Goal: Browse casually: Explore the website without a specific task or goal

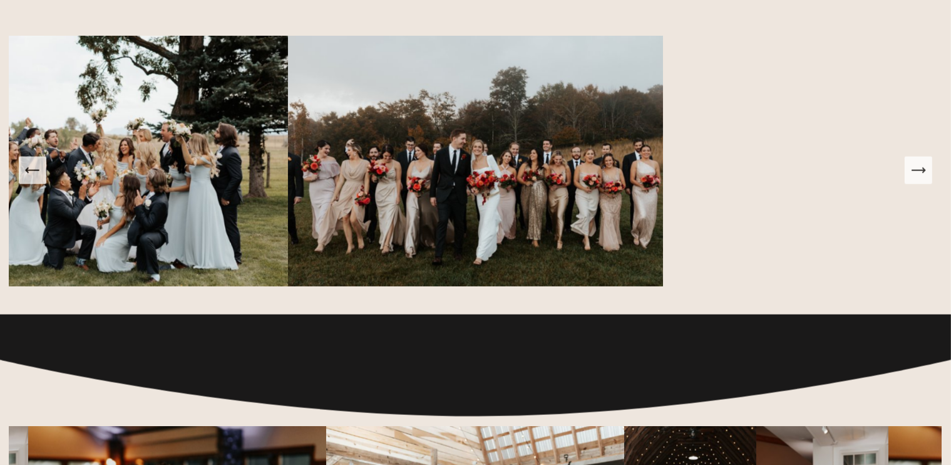
scroll to position [1753, 0]
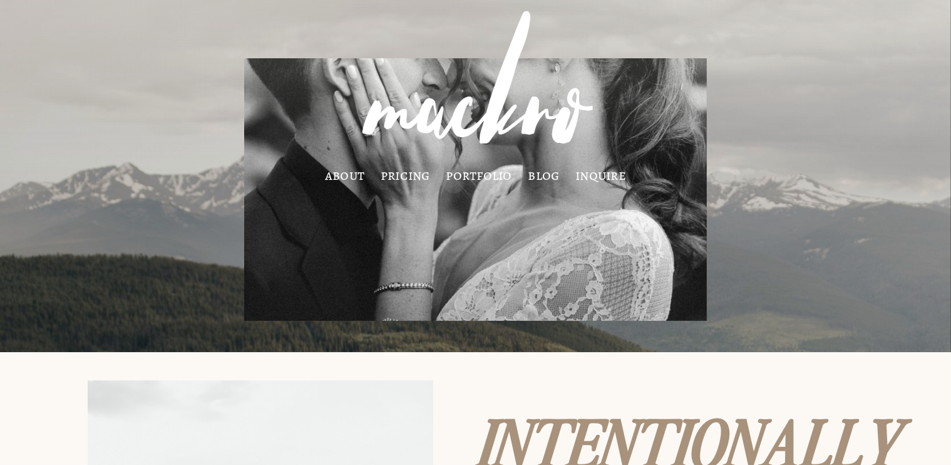
click at [401, 170] on link "pricing" at bounding box center [405, 175] width 49 height 10
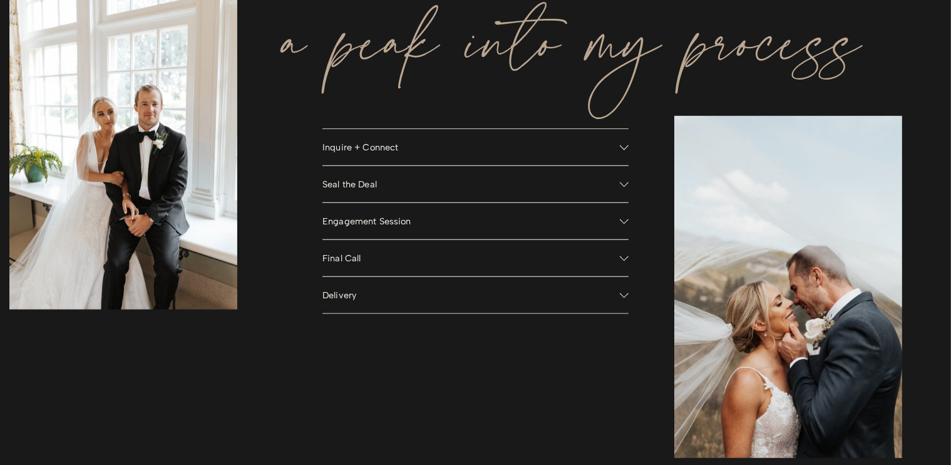
scroll to position [1002, 0]
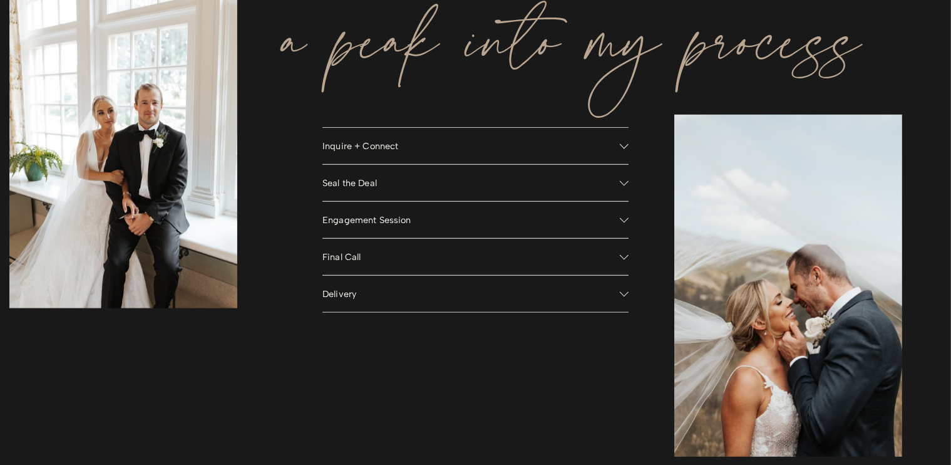
click at [473, 215] on button "Engagement Session" at bounding box center [475, 220] width 306 height 36
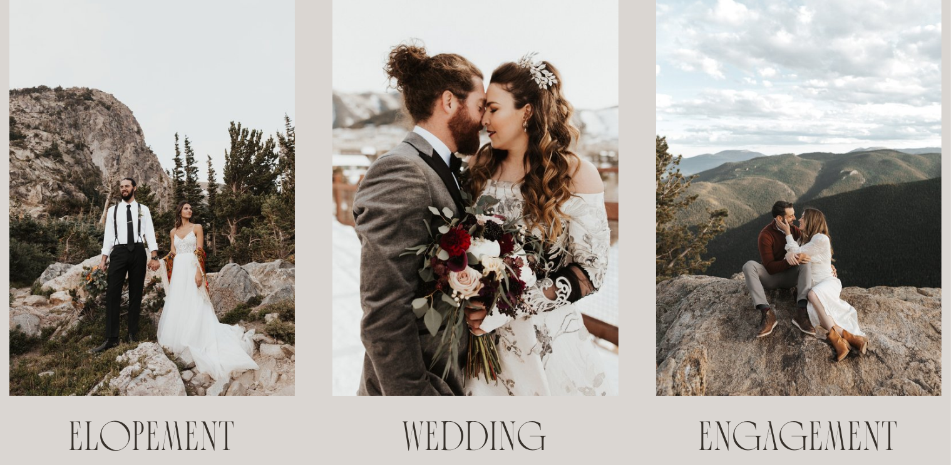
scroll to position [0, 0]
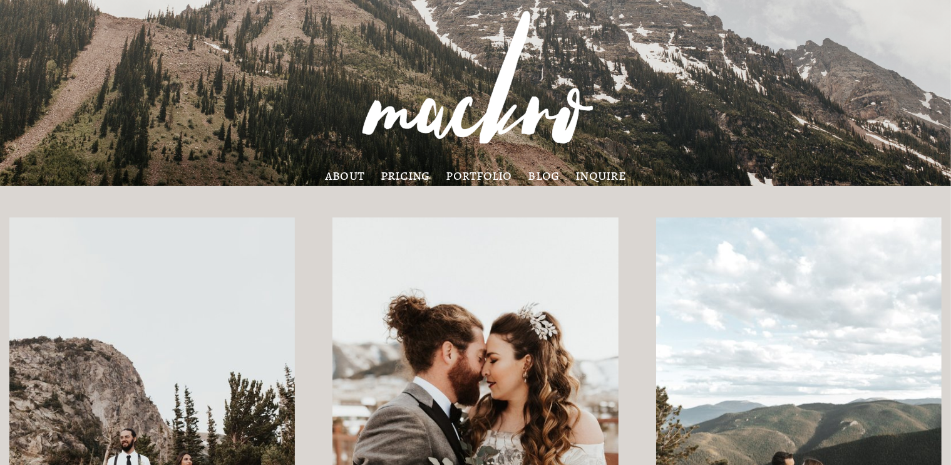
click at [488, 180] on link "portfolio" at bounding box center [479, 175] width 66 height 10
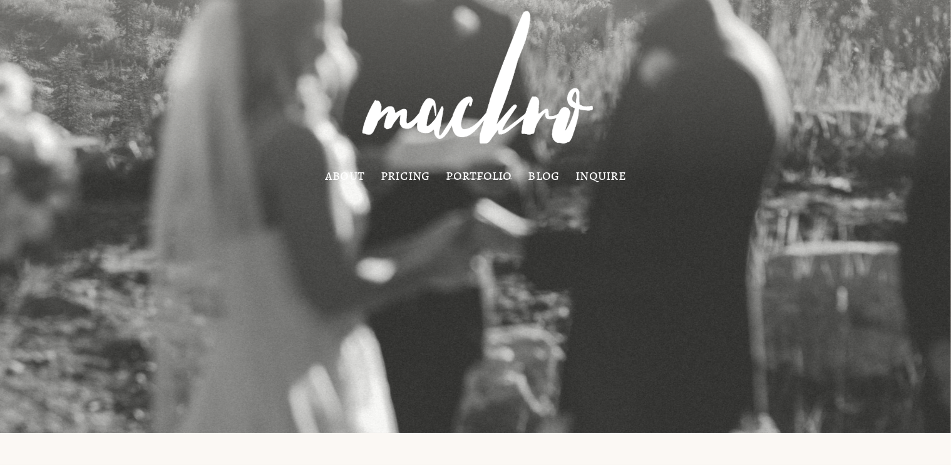
click at [353, 177] on link "about" at bounding box center [344, 175] width 39 height 10
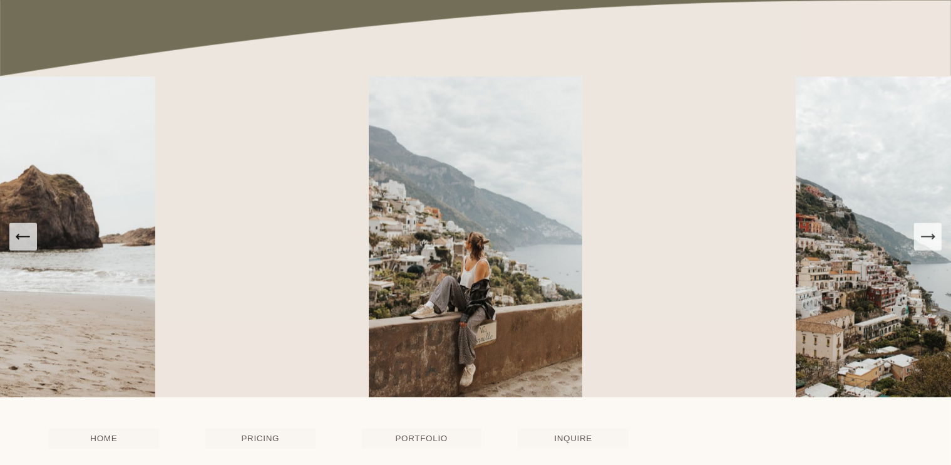
scroll to position [2004, 0]
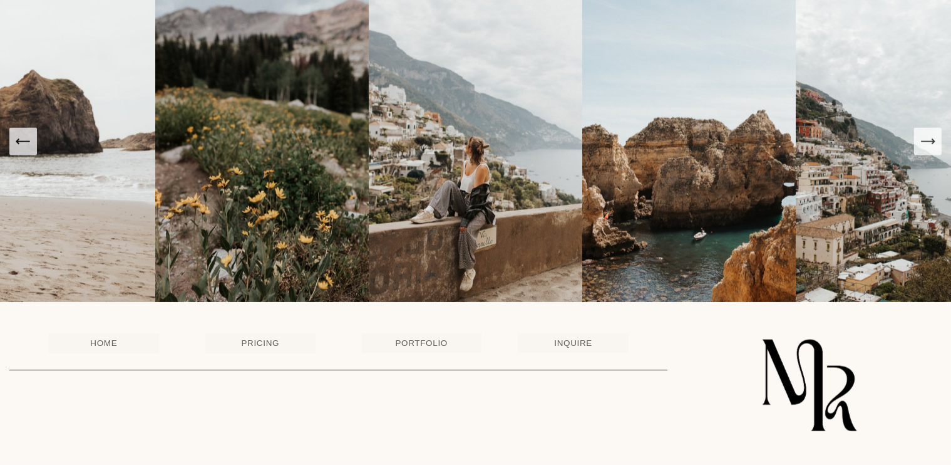
click at [928, 150] on icon "Next Slide" at bounding box center [928, 142] width 18 height 18
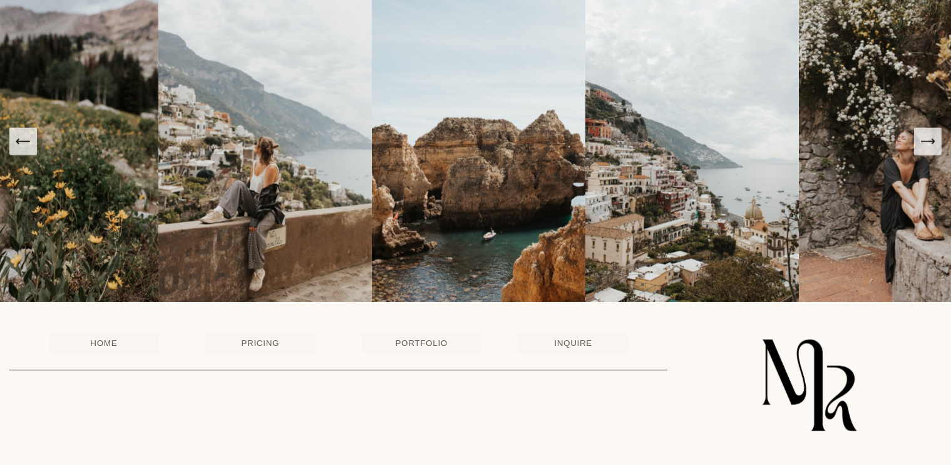
click at [927, 150] on icon "Next Slide" at bounding box center [928, 142] width 18 height 18
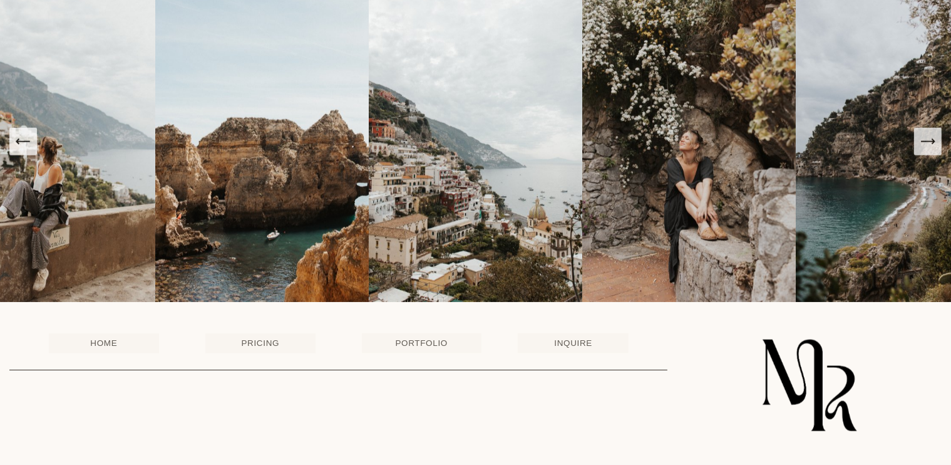
click at [927, 150] on icon "Next Slide" at bounding box center [928, 142] width 18 height 18
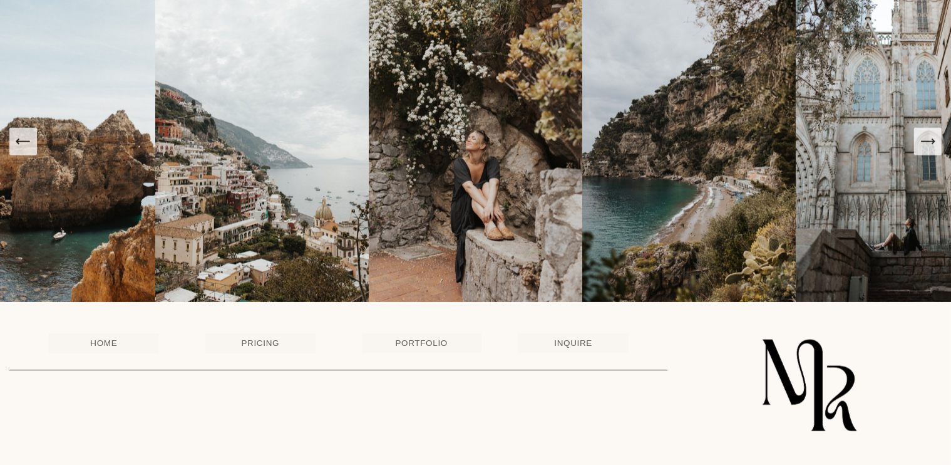
click at [927, 150] on icon "Next Slide" at bounding box center [928, 142] width 18 height 18
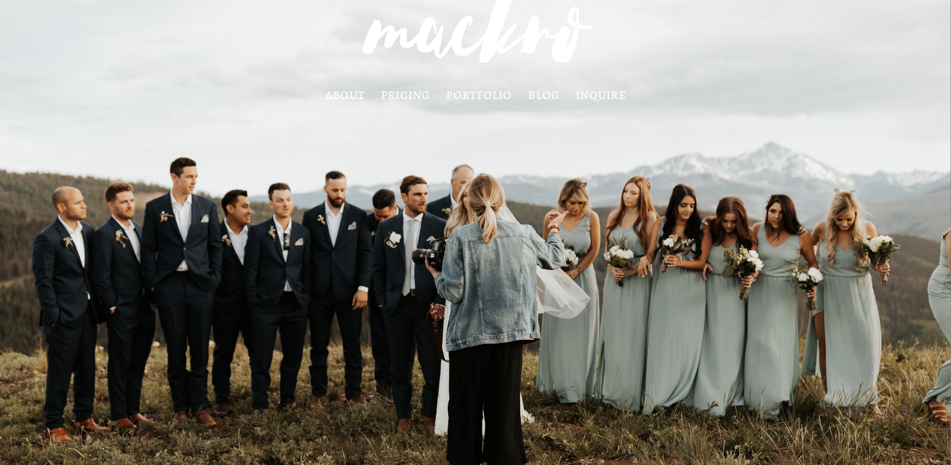
scroll to position [0, 0]
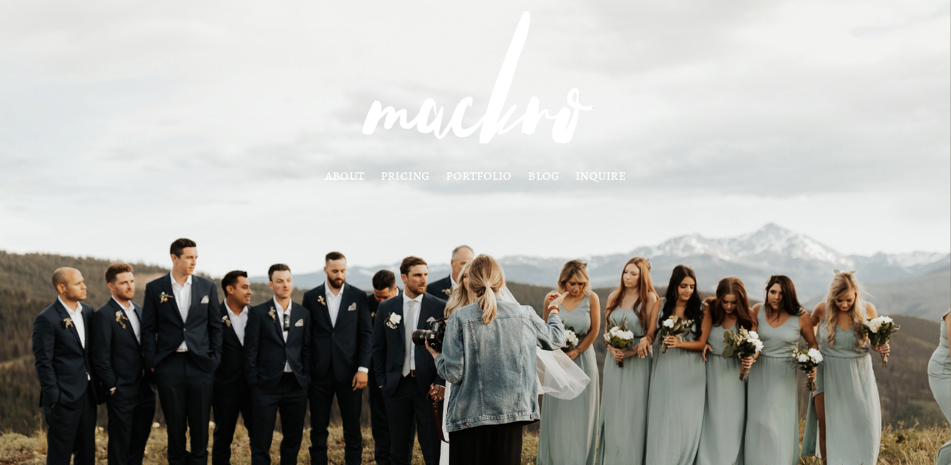
click at [405, 170] on link "pricing" at bounding box center [405, 175] width 49 height 10
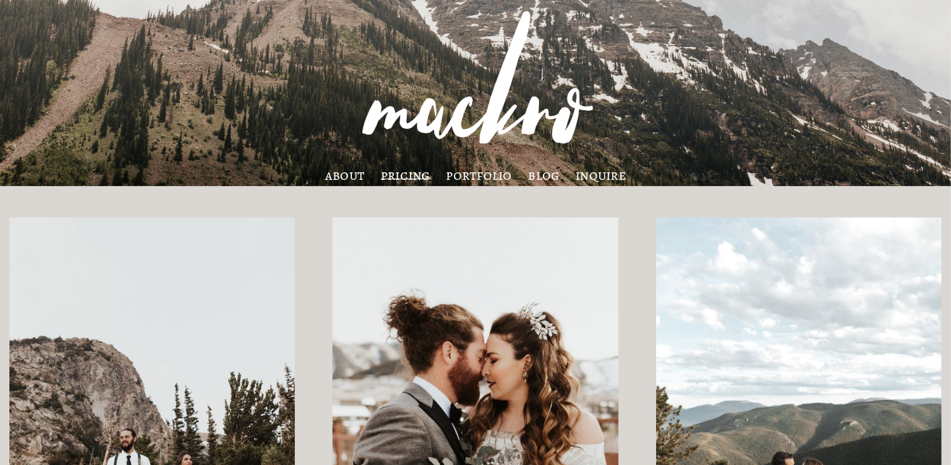
click at [352, 176] on link "about" at bounding box center [344, 175] width 39 height 10
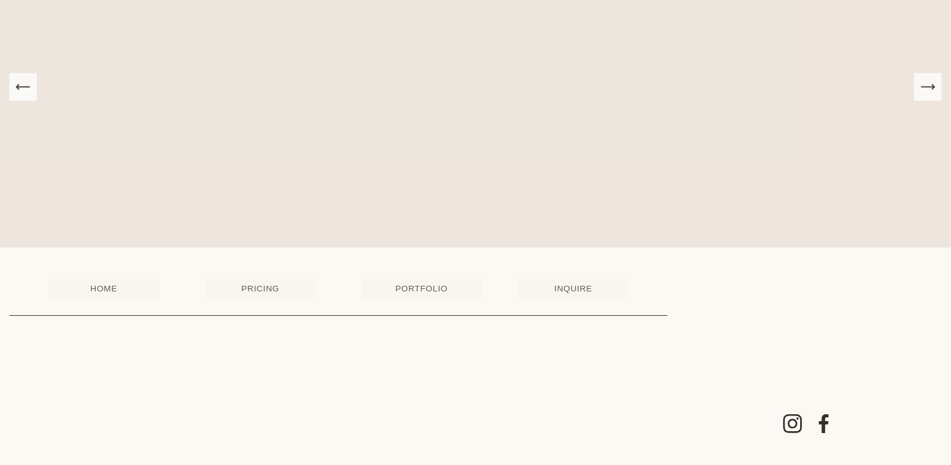
scroll to position [2076, 0]
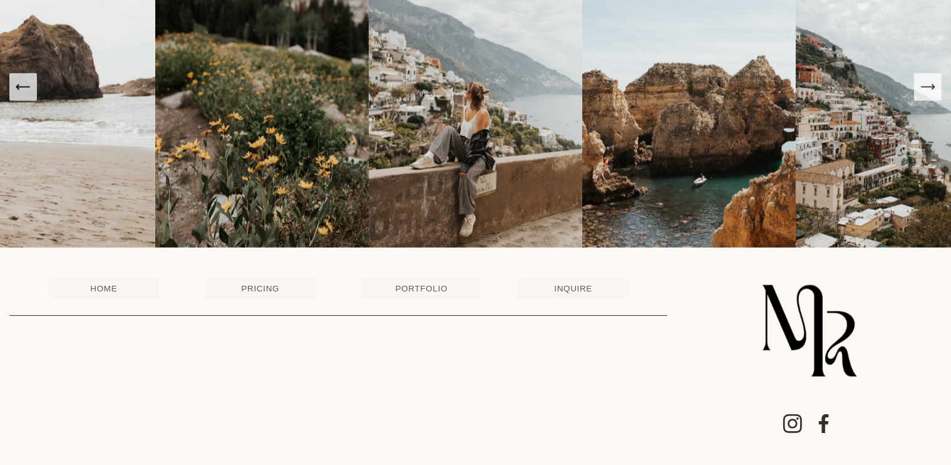
click at [431, 288] on link "PORTFOLIO" at bounding box center [422, 289] width 120 height 20
click at [821, 422] on use "Facebook" at bounding box center [824, 423] width 10 height 19
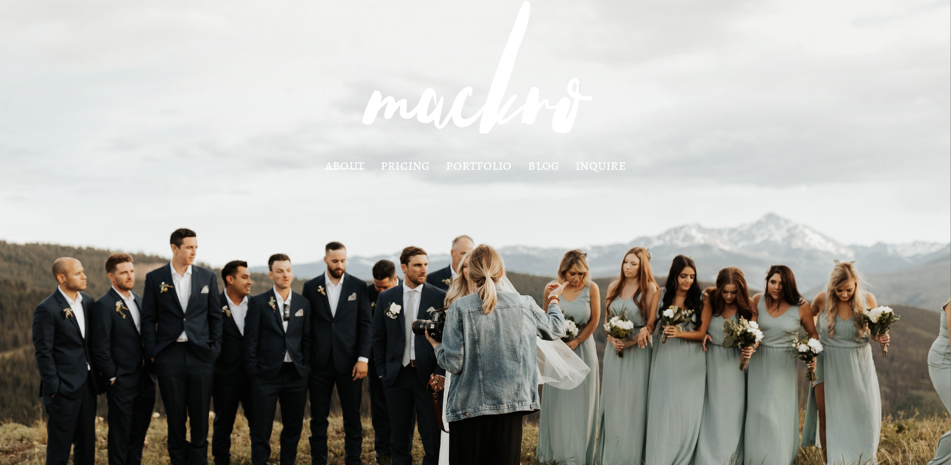
scroll to position [0, 0]
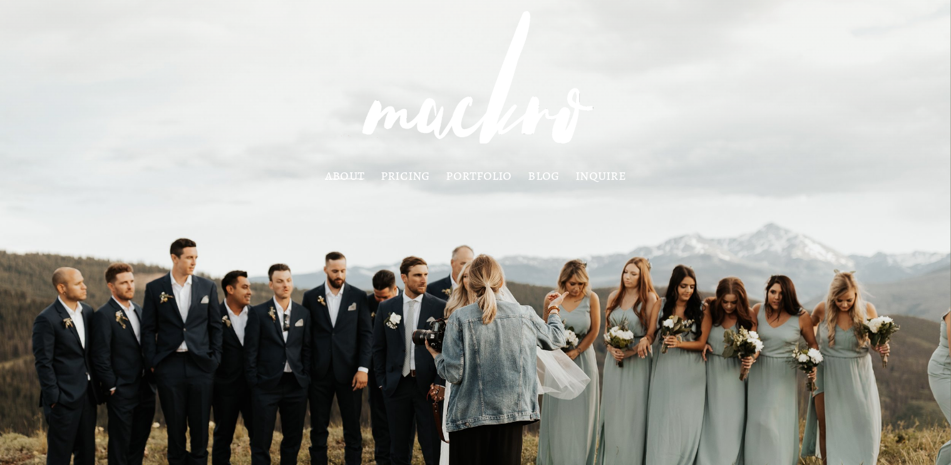
click at [460, 179] on link "portfolio" at bounding box center [479, 175] width 66 height 10
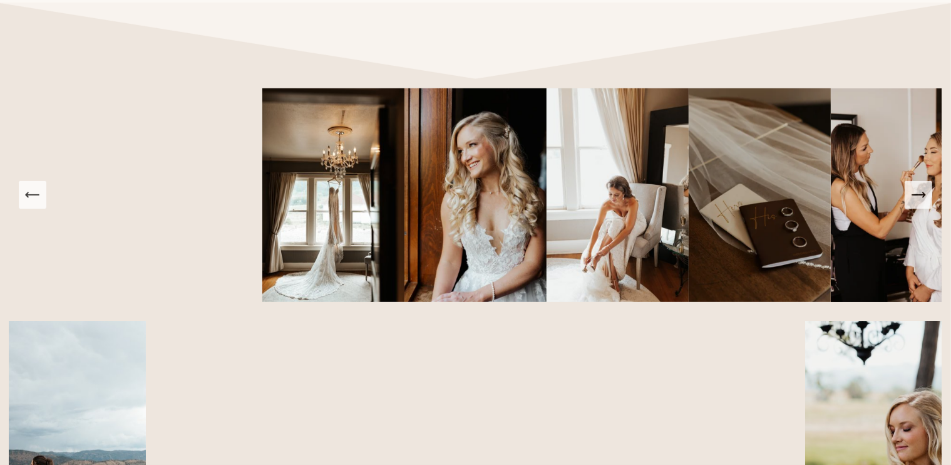
scroll to position [751, 0]
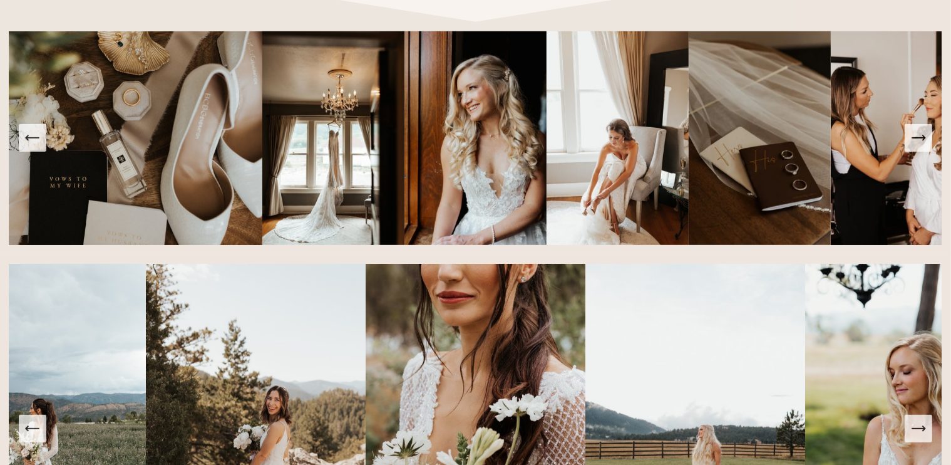
click at [928, 145] on button "Next Slide" at bounding box center [919, 138] width 28 height 28
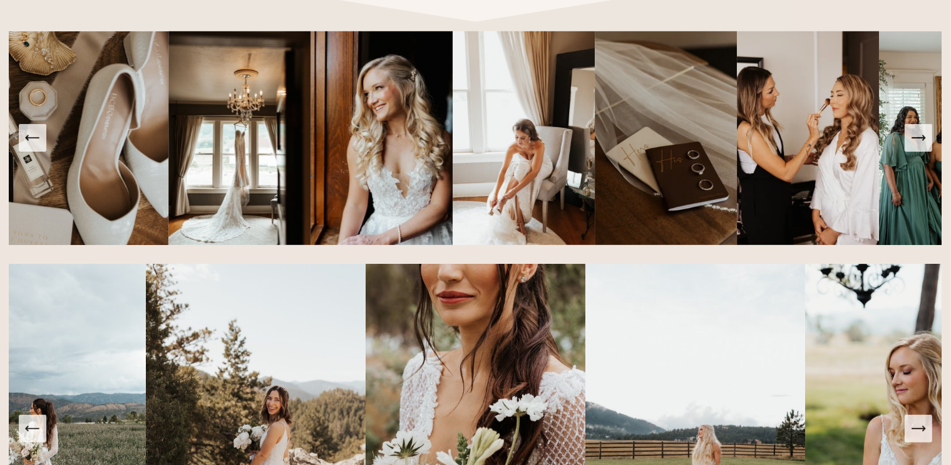
click at [928, 145] on button "Next Slide" at bounding box center [919, 138] width 28 height 28
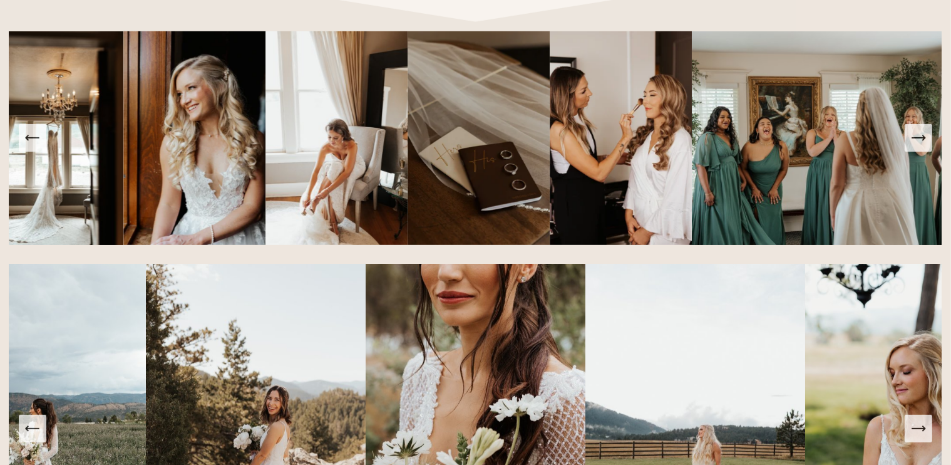
click at [928, 145] on button "Next Slide" at bounding box center [919, 138] width 28 height 28
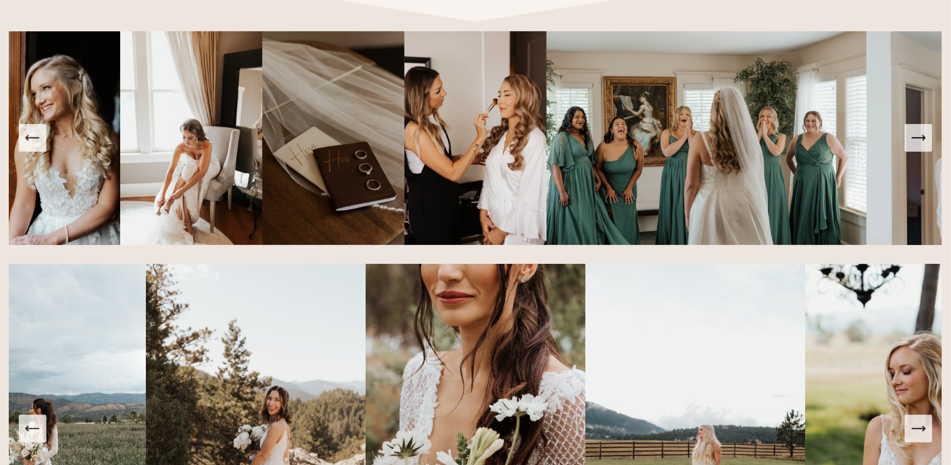
click at [928, 145] on button "Next Slide" at bounding box center [919, 138] width 28 height 28
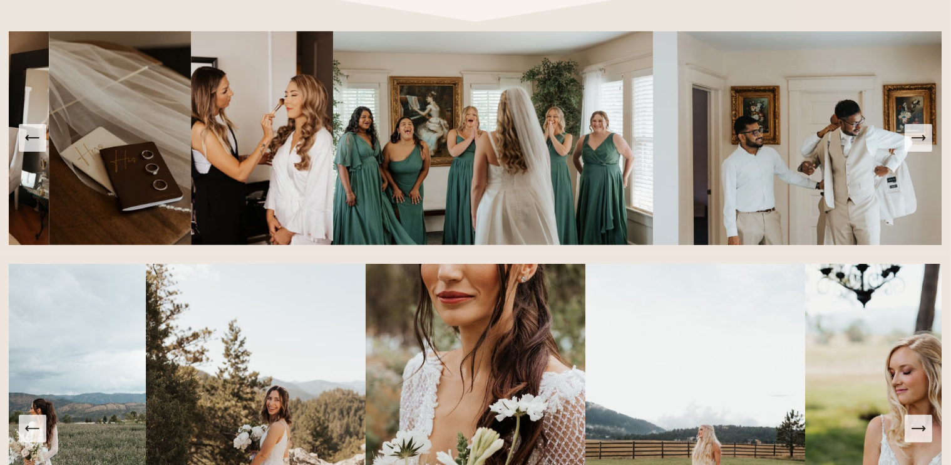
click at [928, 145] on button "Next Slide" at bounding box center [919, 138] width 28 height 28
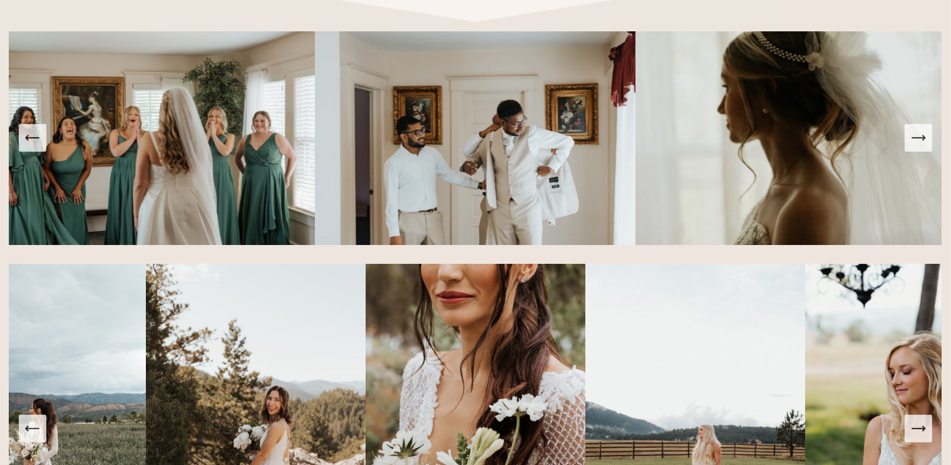
click at [928, 145] on button "Next Slide" at bounding box center [919, 138] width 28 height 28
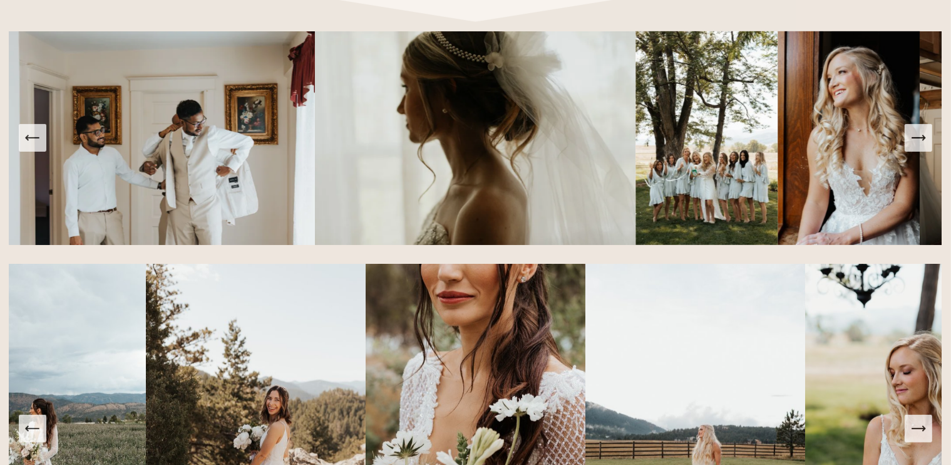
click at [928, 145] on button "Next Slide" at bounding box center [919, 138] width 28 height 28
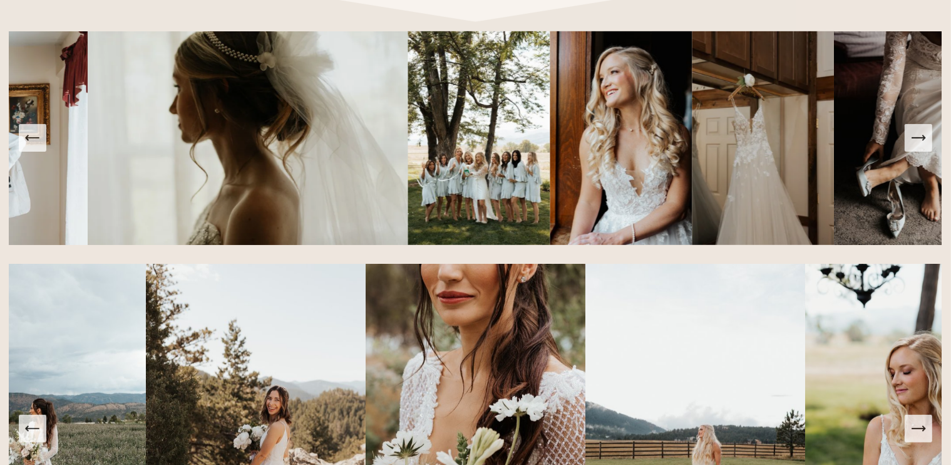
click at [928, 145] on button "Next Slide" at bounding box center [919, 138] width 28 height 28
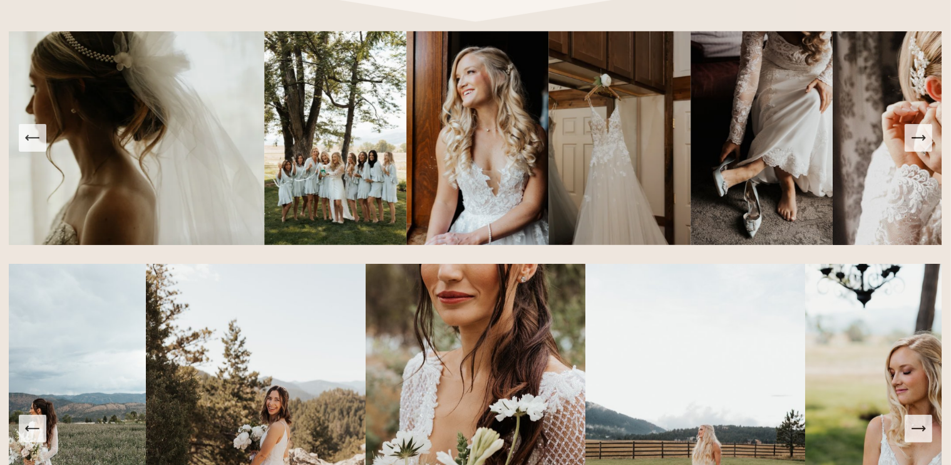
click at [928, 145] on button "Next Slide" at bounding box center [919, 138] width 28 height 28
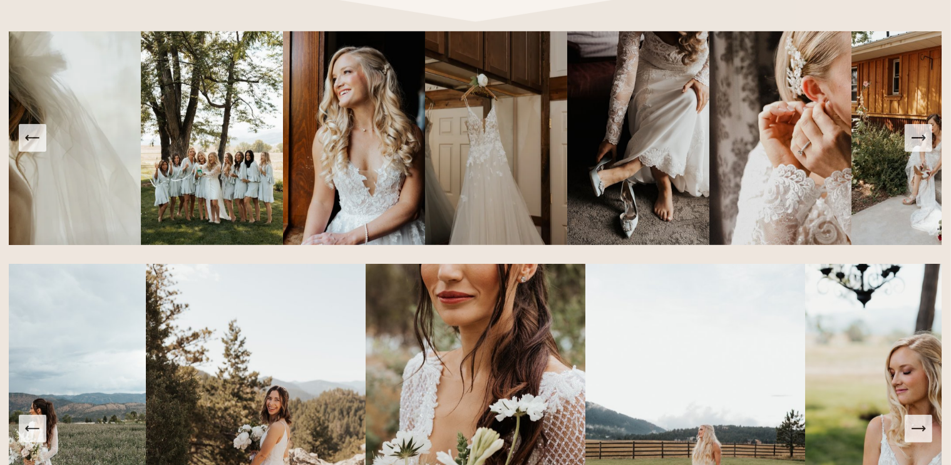
click at [928, 145] on button "Next Slide" at bounding box center [919, 138] width 28 height 28
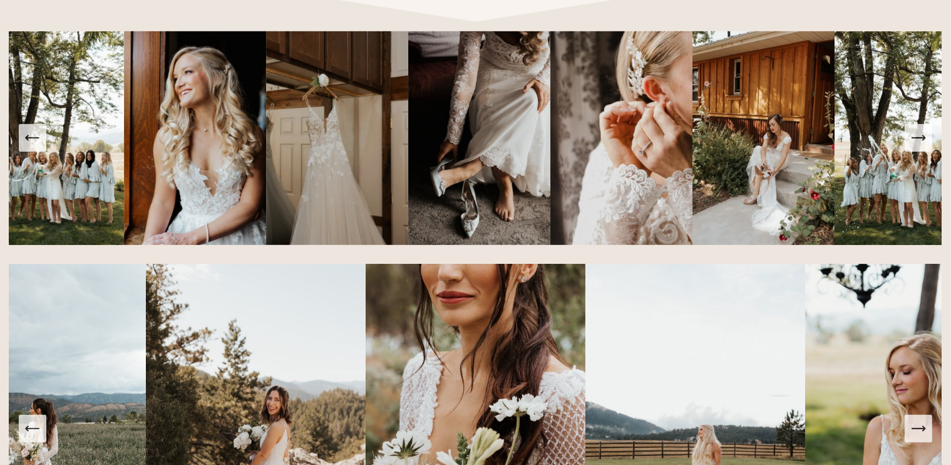
click at [928, 145] on button "Next Slide" at bounding box center [919, 138] width 28 height 28
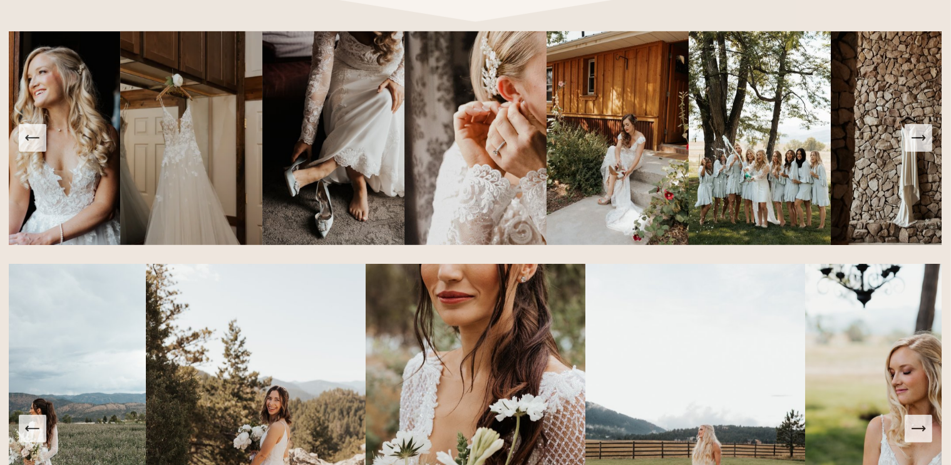
click at [928, 145] on button "Next Slide" at bounding box center [919, 138] width 28 height 28
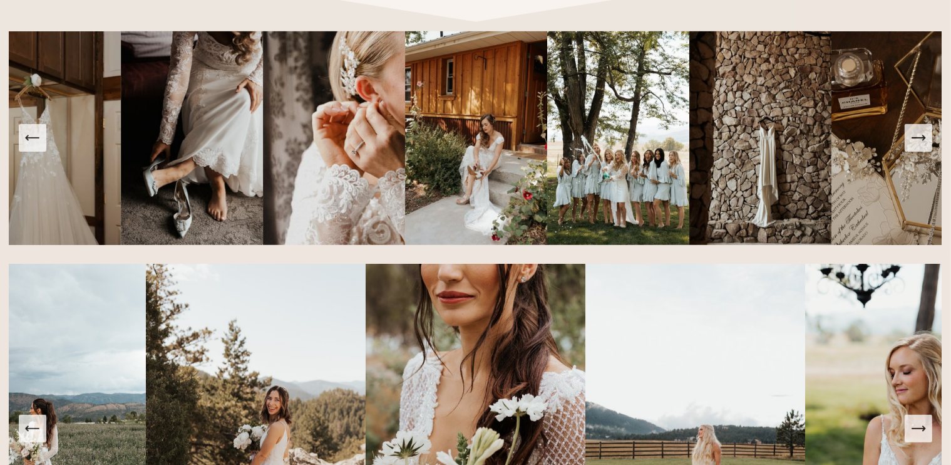
click at [928, 145] on button "Next Slide" at bounding box center [919, 138] width 28 height 28
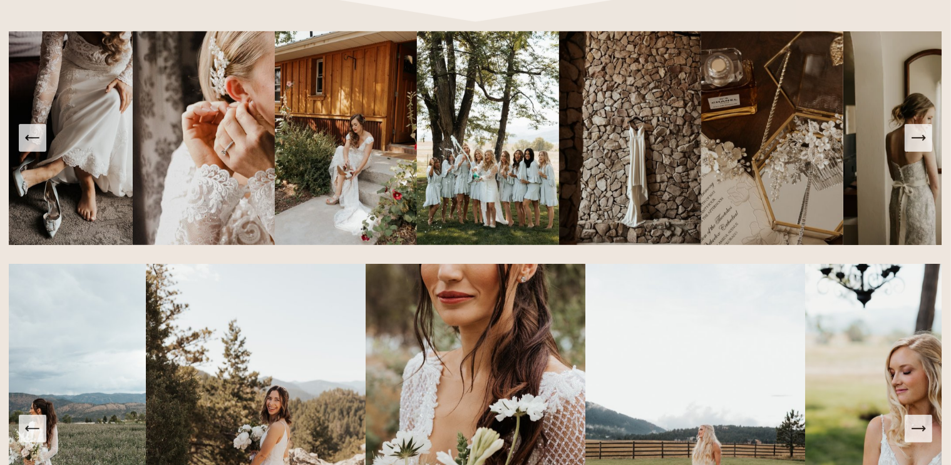
click at [928, 145] on button "Next Slide" at bounding box center [919, 138] width 28 height 28
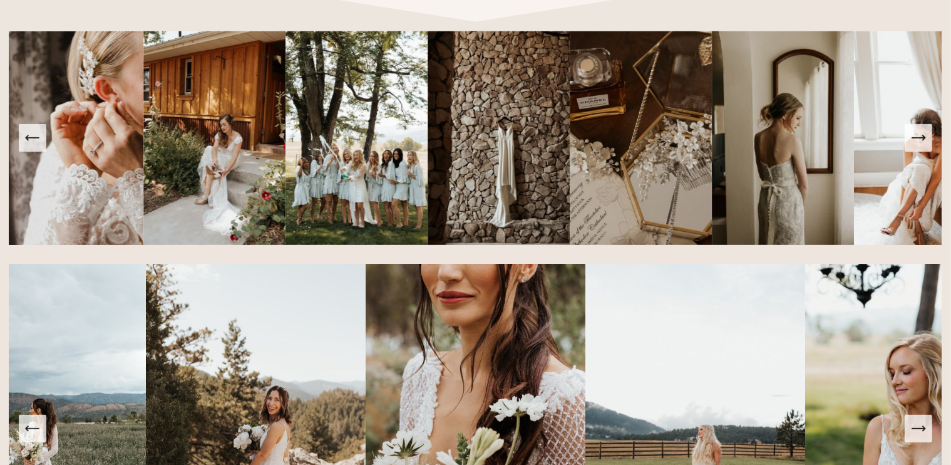
click at [928, 145] on button "Next Slide" at bounding box center [919, 138] width 28 height 28
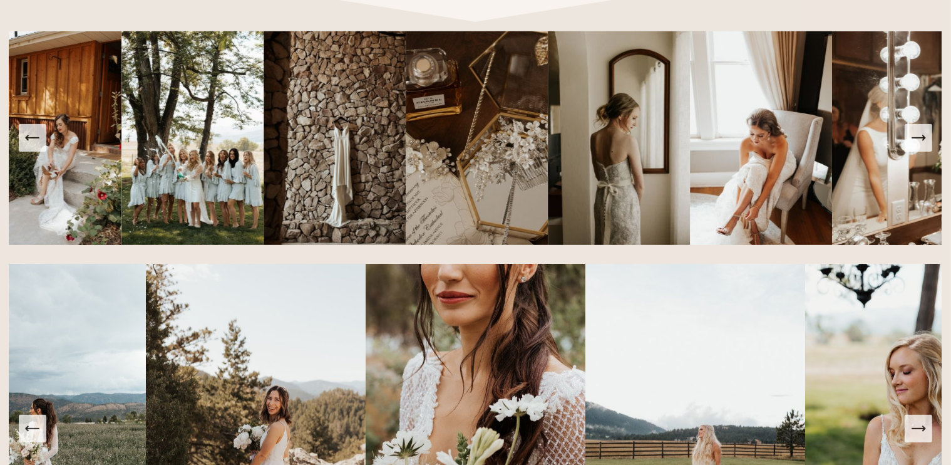
click at [928, 145] on button "Next Slide" at bounding box center [919, 138] width 28 height 28
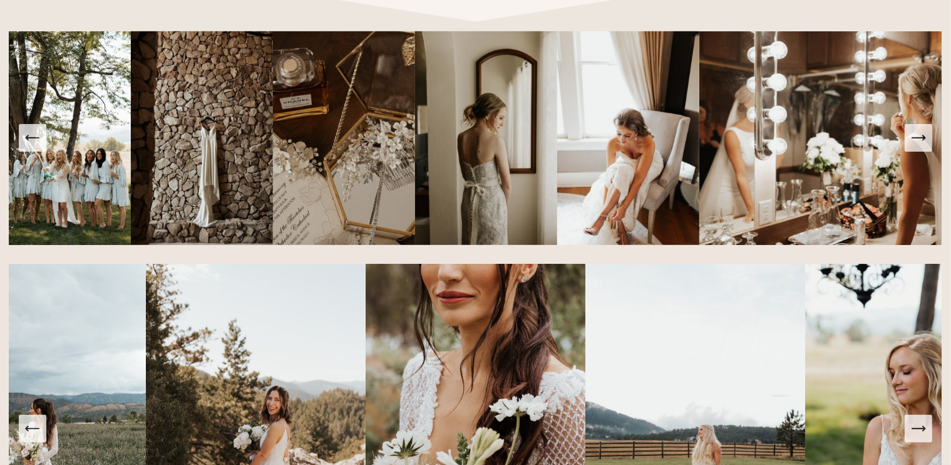
click at [928, 145] on button "Next Slide" at bounding box center [919, 138] width 28 height 28
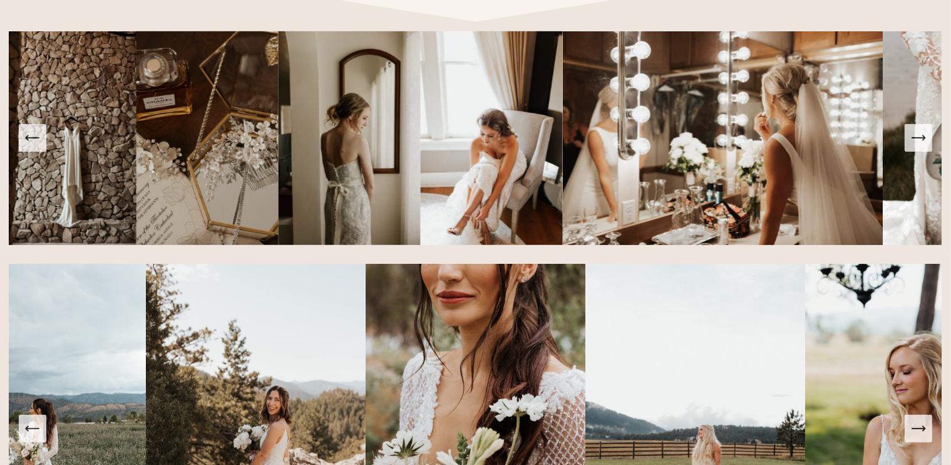
click at [928, 145] on button "Next Slide" at bounding box center [919, 138] width 28 height 28
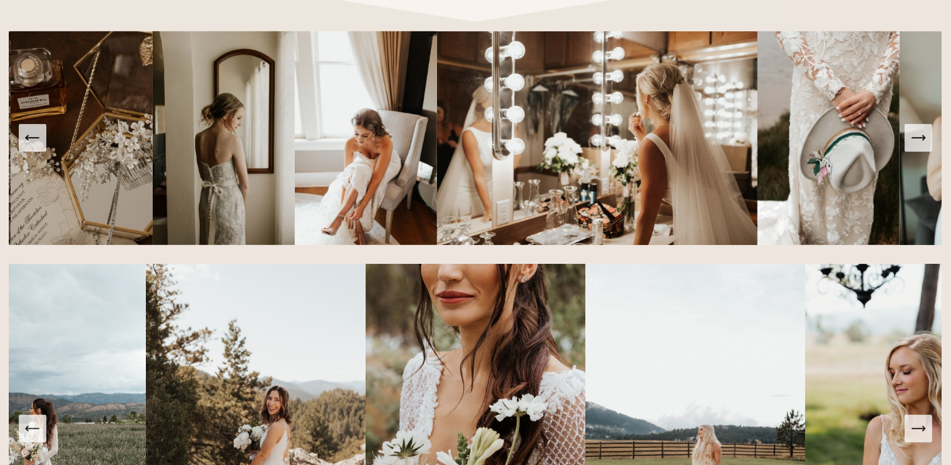
click at [928, 145] on button "Next Slide" at bounding box center [919, 138] width 28 height 28
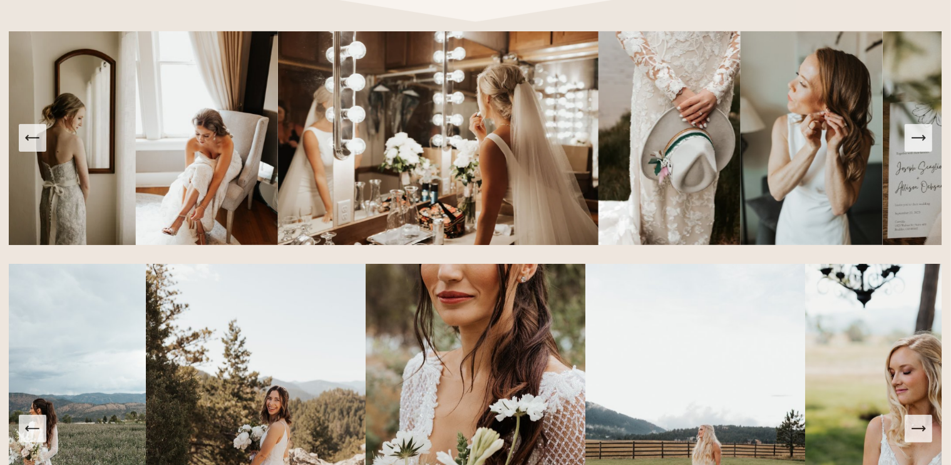
click at [928, 145] on button "Next Slide" at bounding box center [919, 138] width 28 height 28
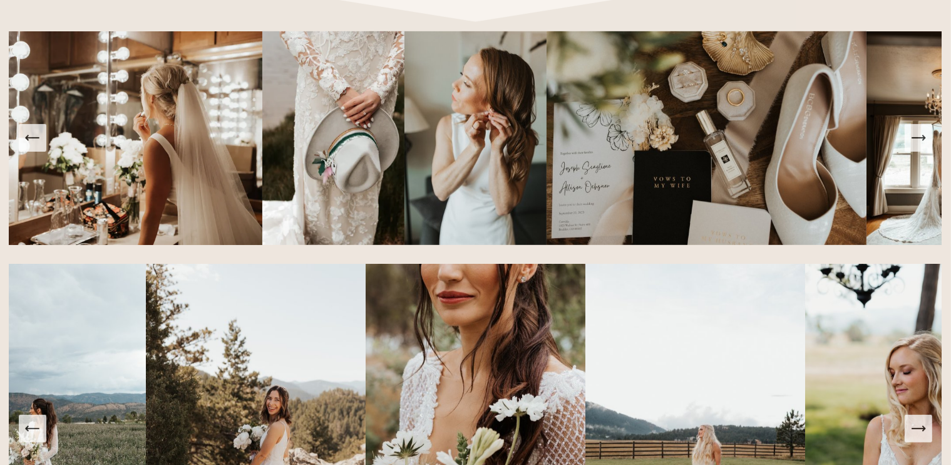
click at [928, 145] on button "Next Slide" at bounding box center [919, 138] width 28 height 28
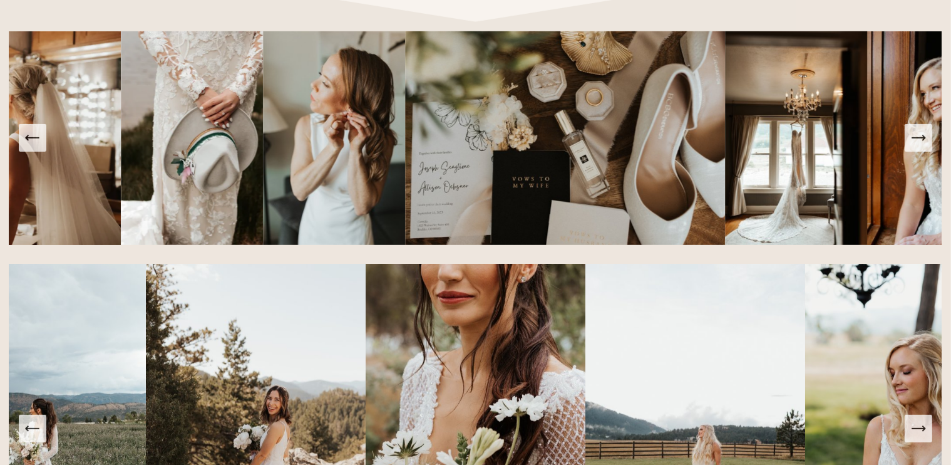
click at [928, 145] on button "Next Slide" at bounding box center [919, 138] width 28 height 28
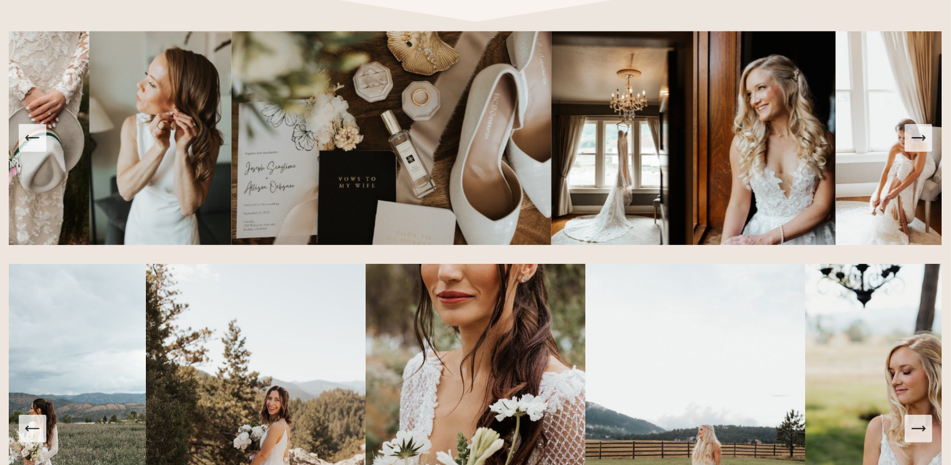
click at [928, 145] on button "Next Slide" at bounding box center [919, 138] width 28 height 28
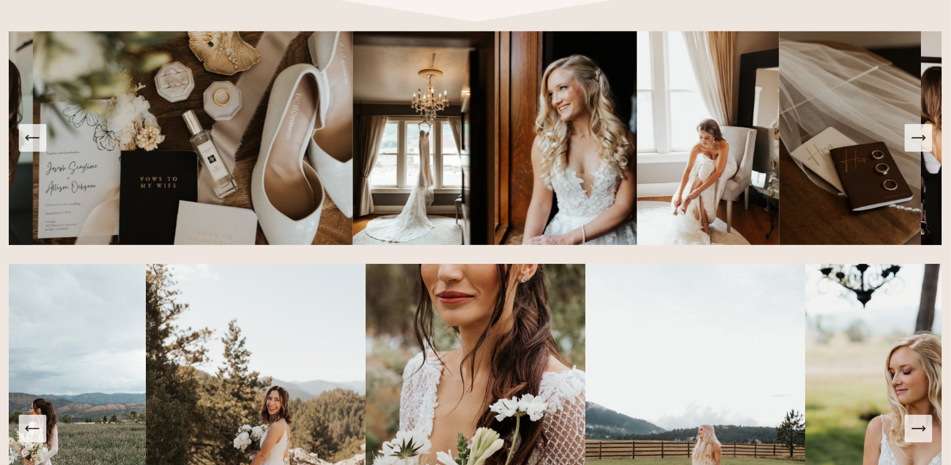
click at [928, 145] on button "Next Slide" at bounding box center [919, 138] width 28 height 28
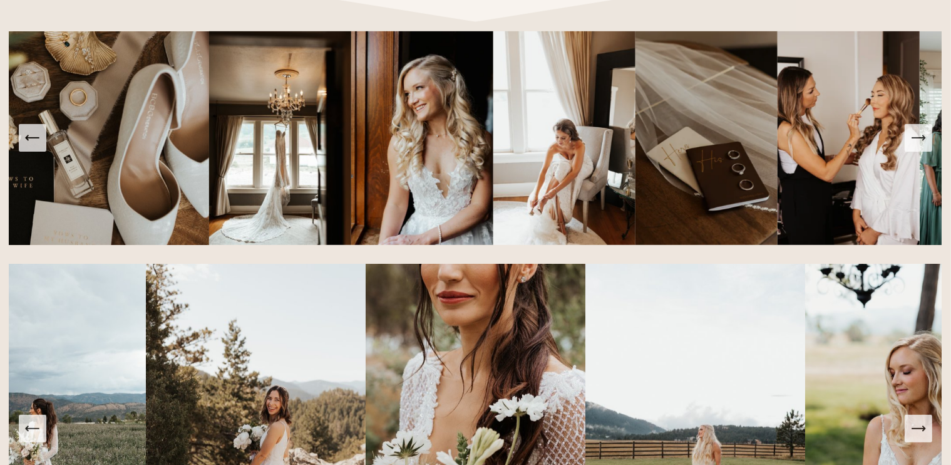
click at [928, 145] on button "Next Slide" at bounding box center [919, 138] width 28 height 28
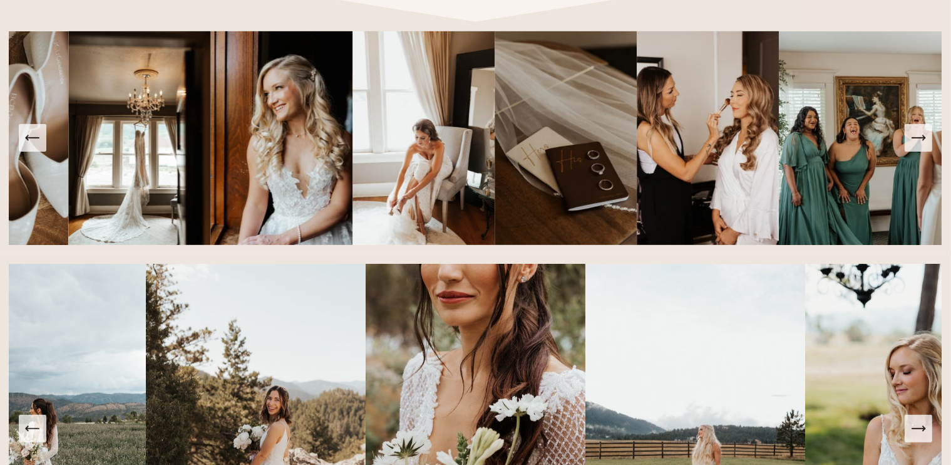
click at [928, 145] on button "Next Slide" at bounding box center [919, 138] width 28 height 28
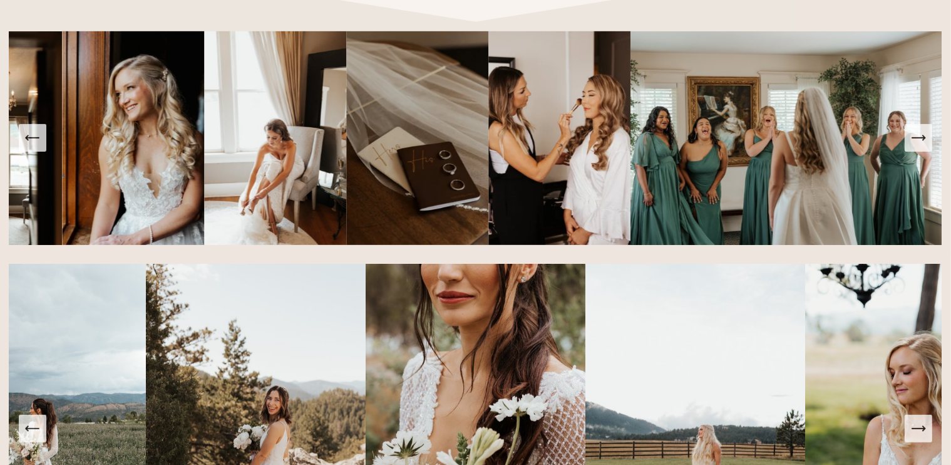
click at [928, 145] on button "Next Slide" at bounding box center [919, 138] width 28 height 28
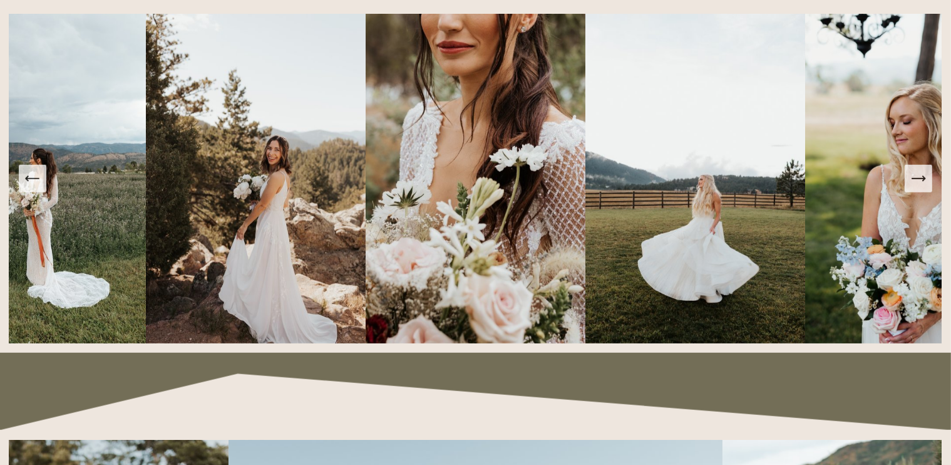
scroll to position [1002, 0]
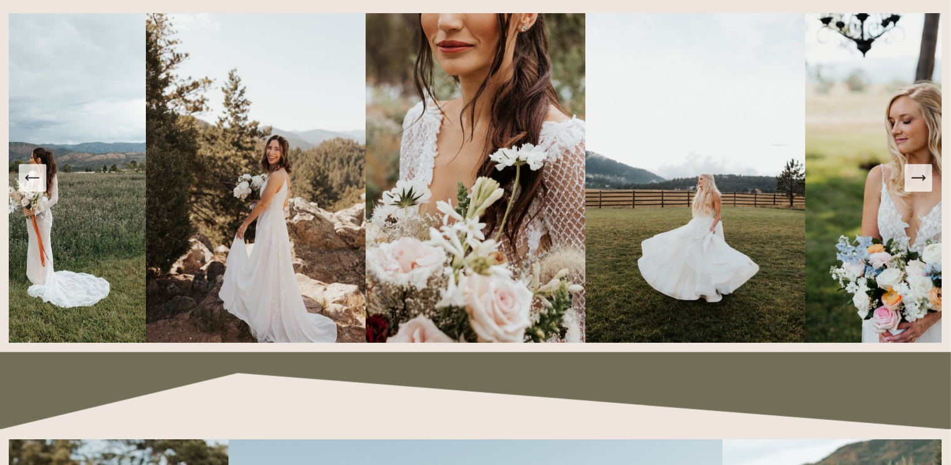
click at [912, 187] on icon "Next Slide" at bounding box center [919, 178] width 18 height 18
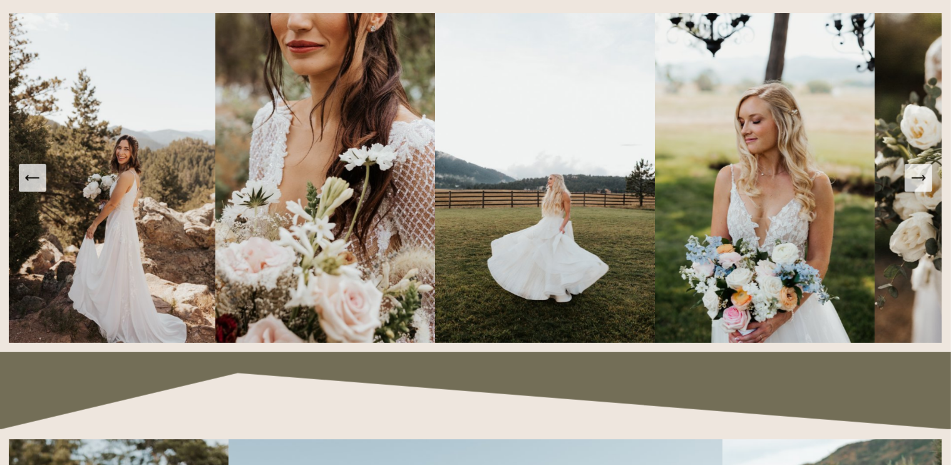
click at [912, 187] on icon "Next Slide" at bounding box center [919, 178] width 18 height 18
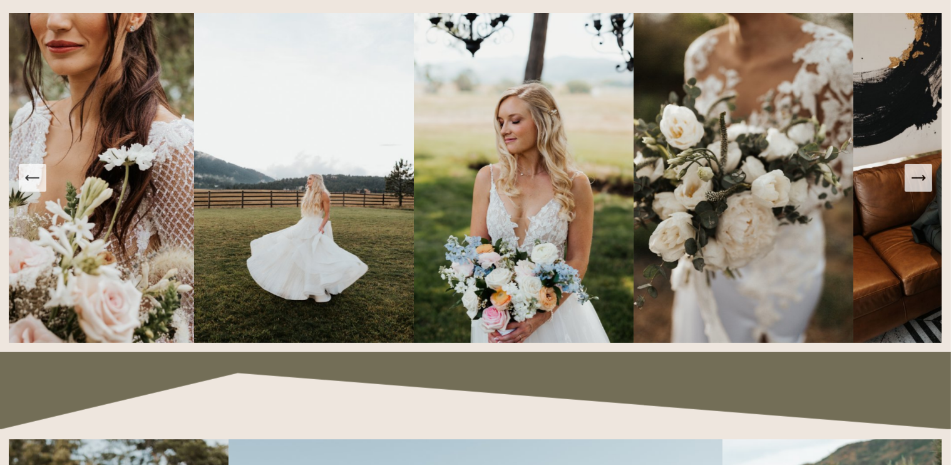
click at [912, 187] on icon "Next Slide" at bounding box center [919, 178] width 18 height 18
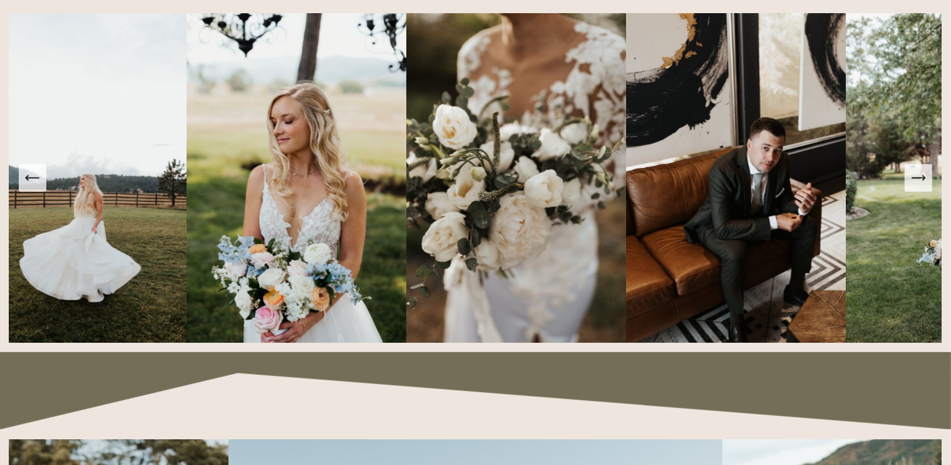
click at [912, 187] on icon "Next Slide" at bounding box center [919, 178] width 18 height 18
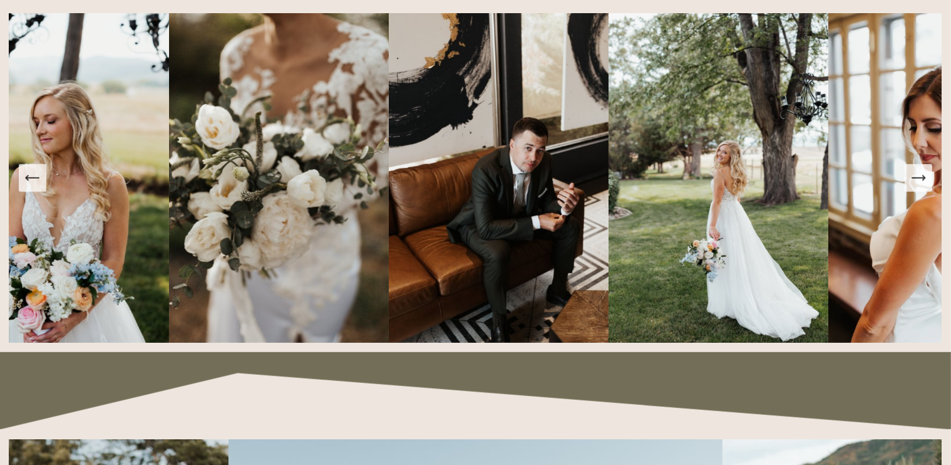
click at [912, 187] on icon "Next Slide" at bounding box center [919, 178] width 18 height 18
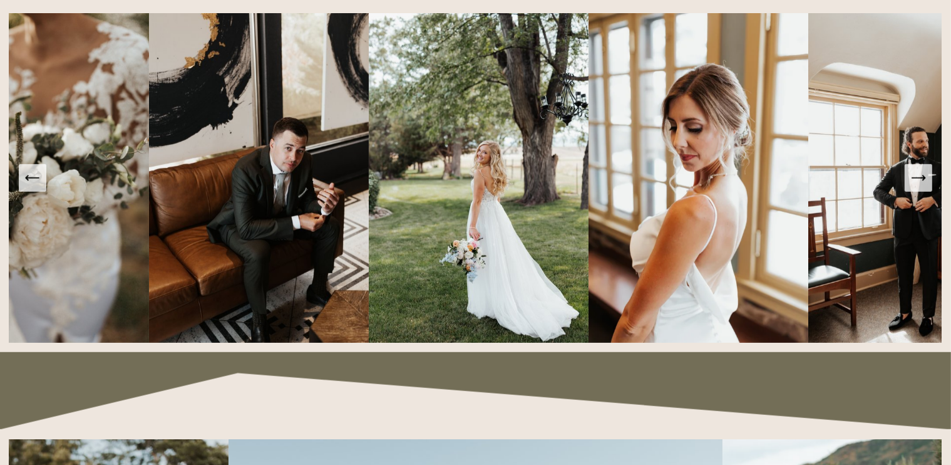
click at [912, 187] on icon "Next Slide" at bounding box center [919, 178] width 18 height 18
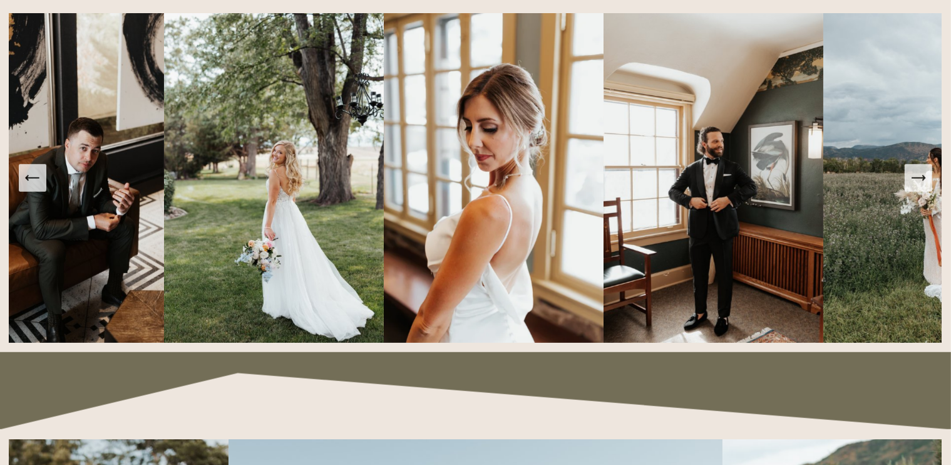
click at [912, 187] on icon "Next Slide" at bounding box center [919, 178] width 18 height 18
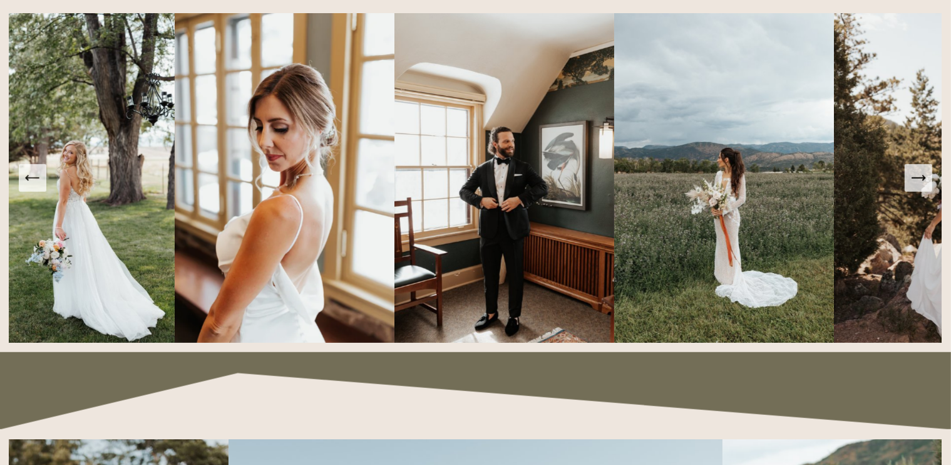
click at [912, 187] on icon "Next Slide" at bounding box center [919, 178] width 18 height 18
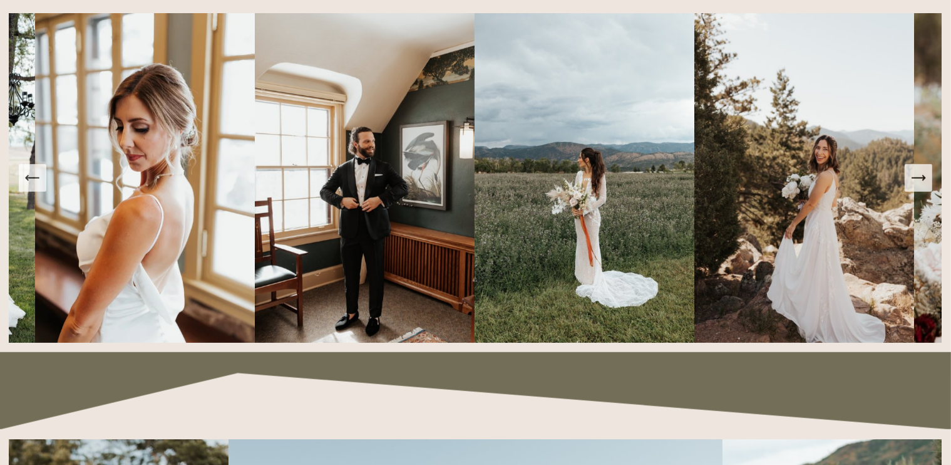
click at [912, 187] on icon "Next Slide" at bounding box center [919, 178] width 18 height 18
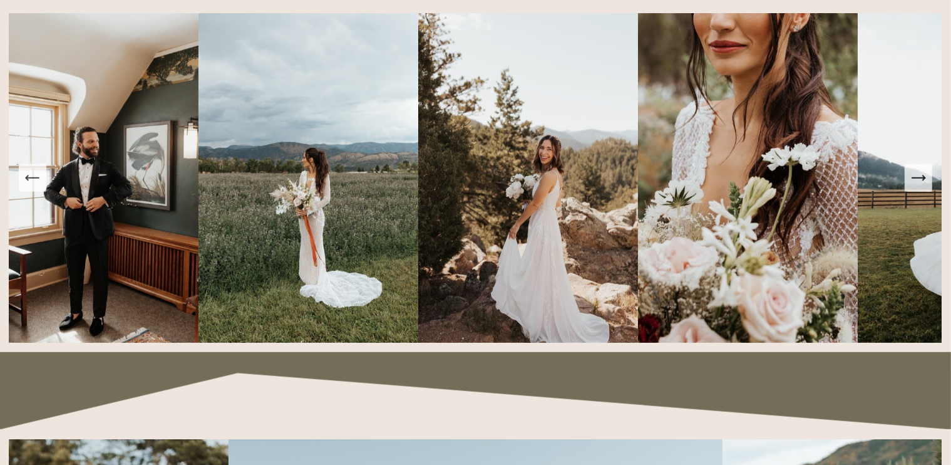
click at [912, 187] on icon "Next Slide" at bounding box center [919, 178] width 18 height 18
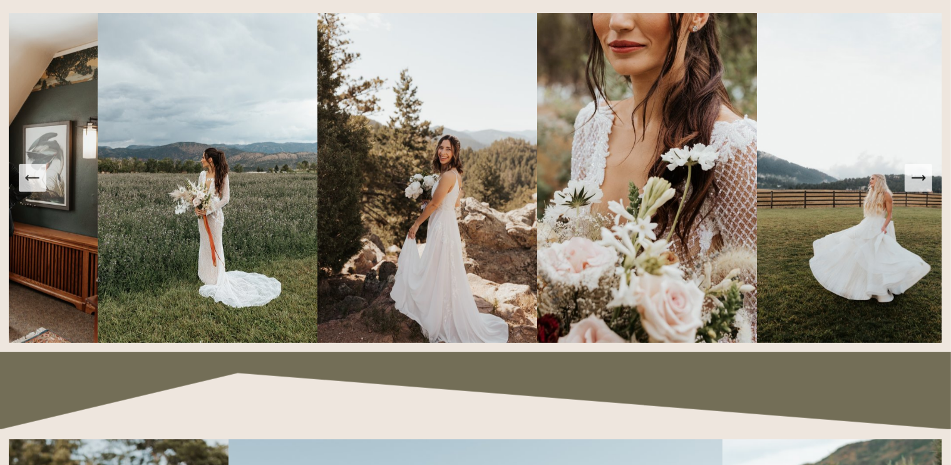
click at [912, 187] on icon "Next Slide" at bounding box center [919, 178] width 18 height 18
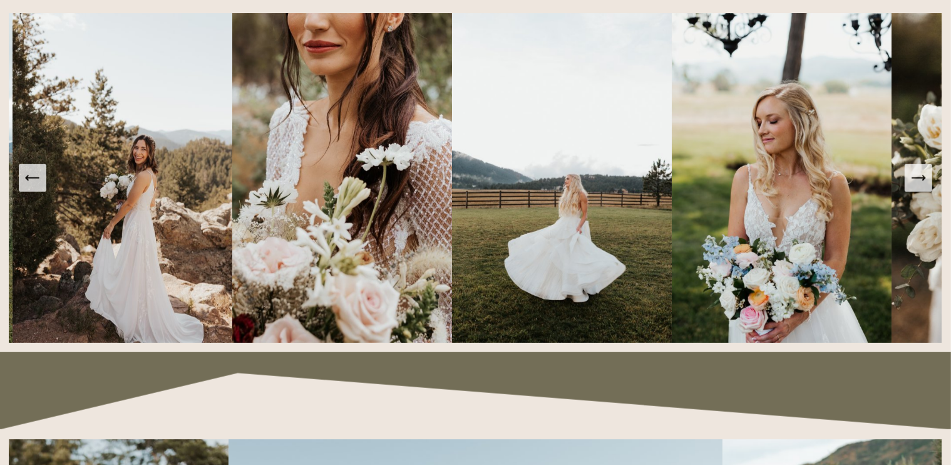
click at [912, 187] on icon "Next Slide" at bounding box center [919, 178] width 18 height 18
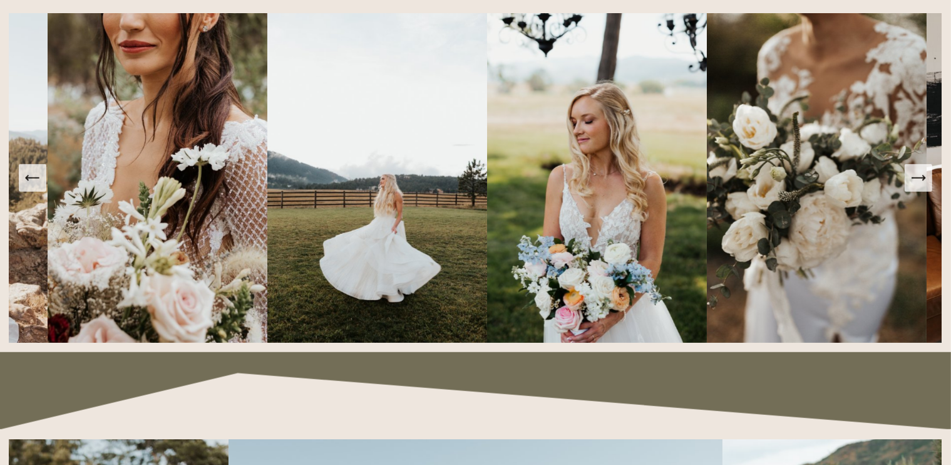
click at [912, 187] on icon "Next Slide" at bounding box center [919, 178] width 18 height 18
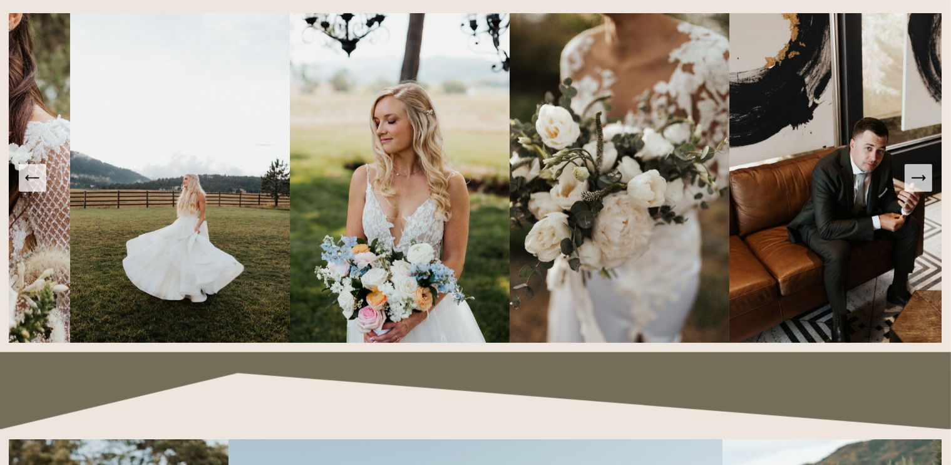
click at [912, 187] on icon "Next Slide" at bounding box center [919, 178] width 18 height 18
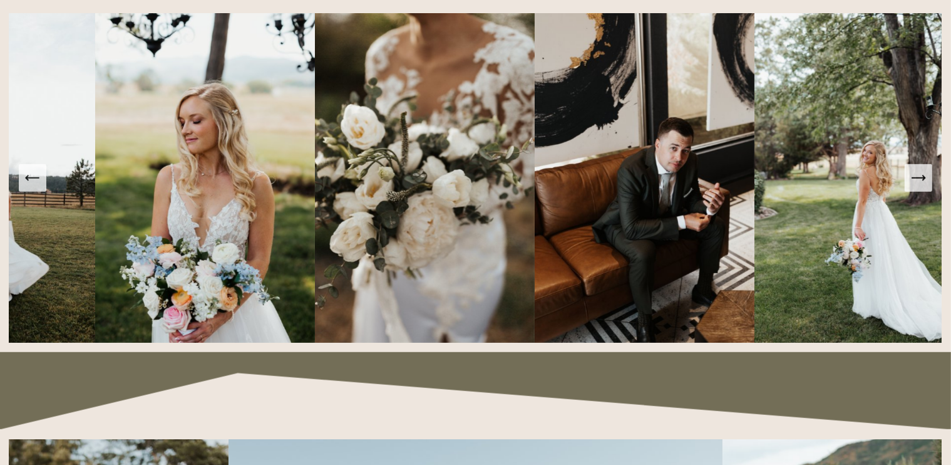
click at [912, 187] on icon "Next Slide" at bounding box center [919, 178] width 18 height 18
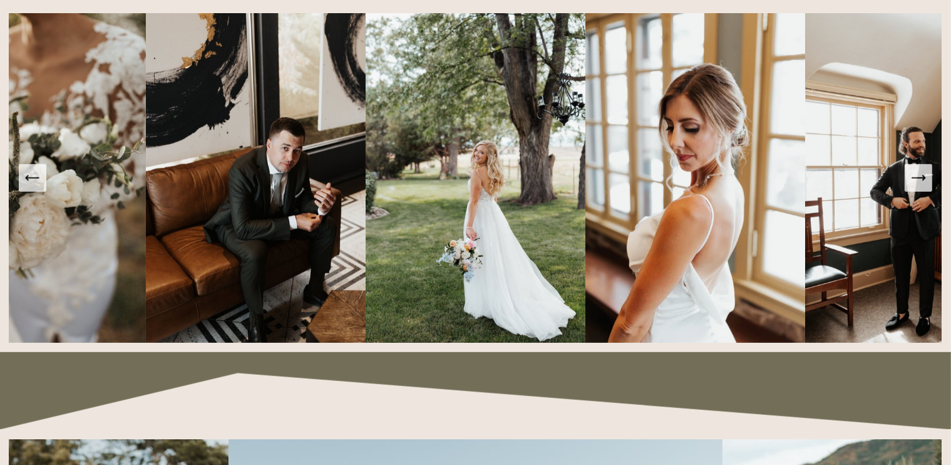
click at [912, 187] on icon "Next Slide" at bounding box center [919, 178] width 18 height 18
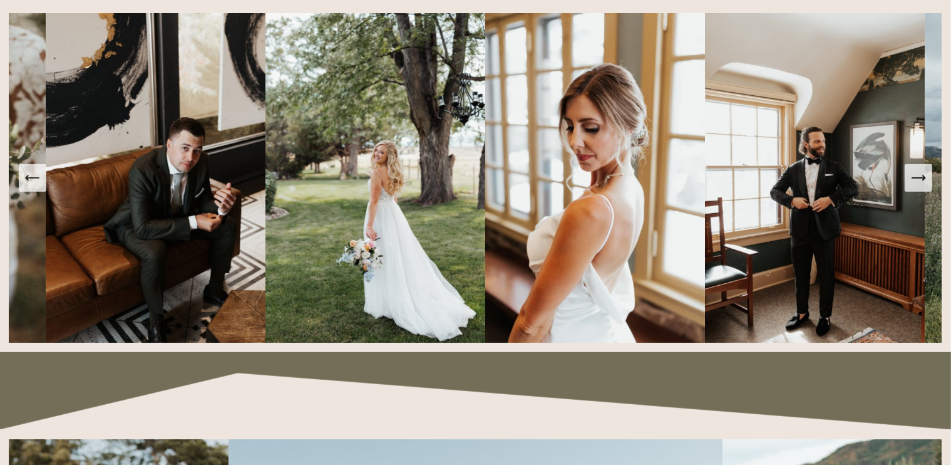
click at [912, 187] on icon "Next Slide" at bounding box center [919, 178] width 18 height 18
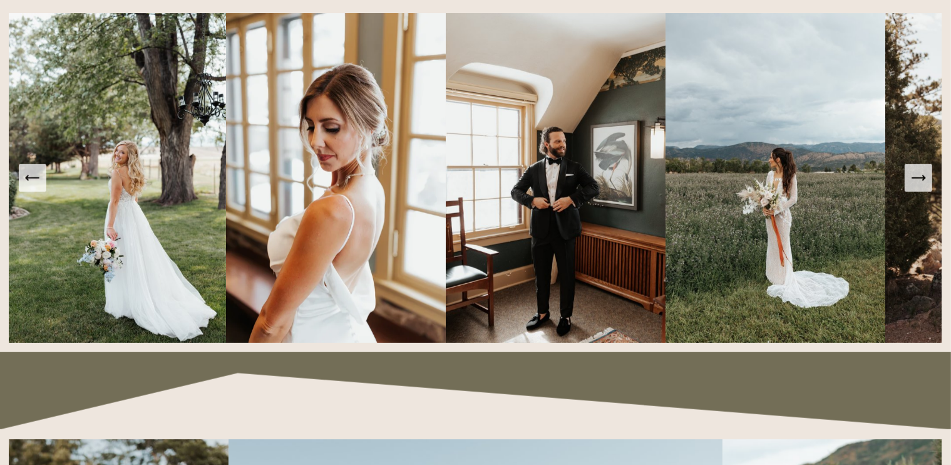
click at [912, 187] on icon "Next Slide" at bounding box center [919, 178] width 18 height 18
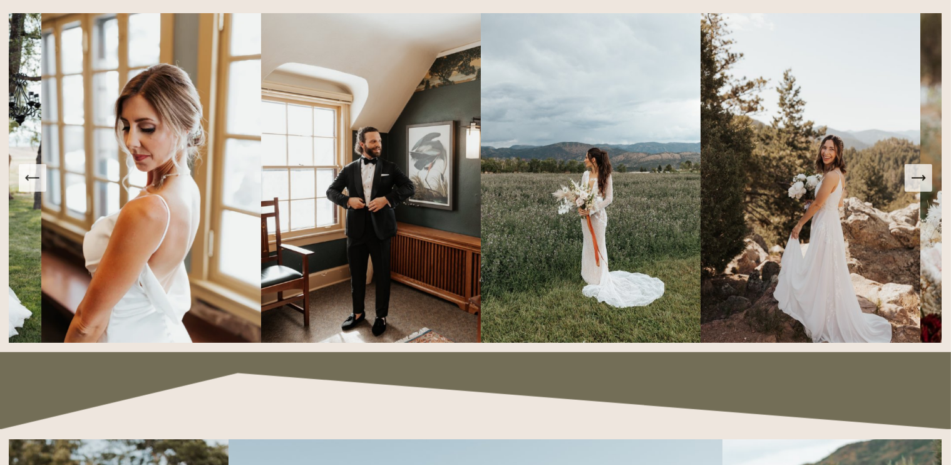
click at [912, 187] on icon "Next Slide" at bounding box center [919, 178] width 18 height 18
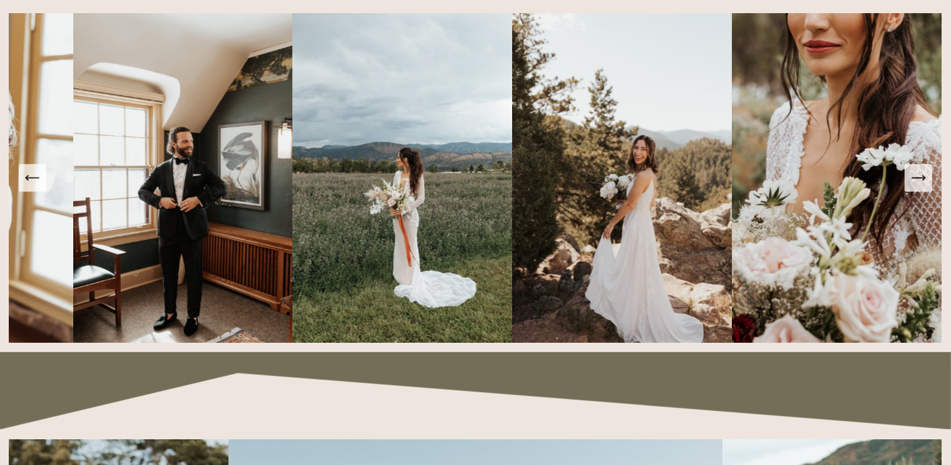
click at [912, 187] on icon "Next Slide" at bounding box center [919, 178] width 18 height 18
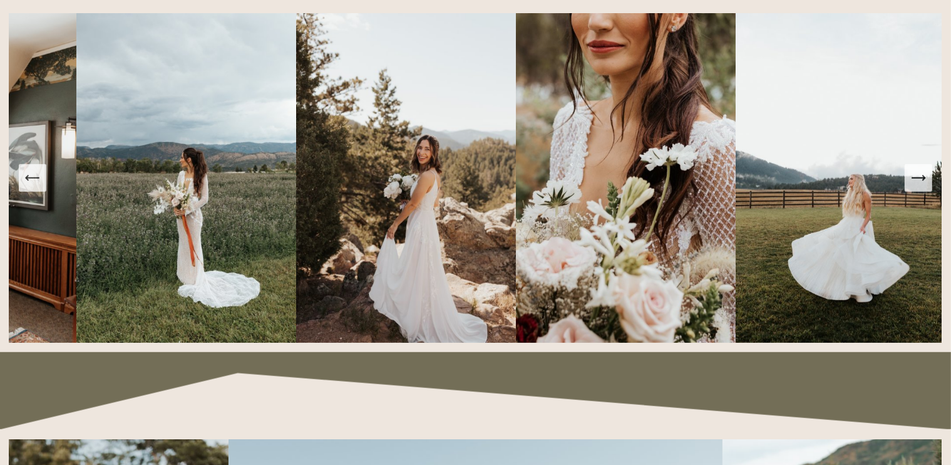
click at [912, 187] on icon "Next Slide" at bounding box center [919, 178] width 18 height 18
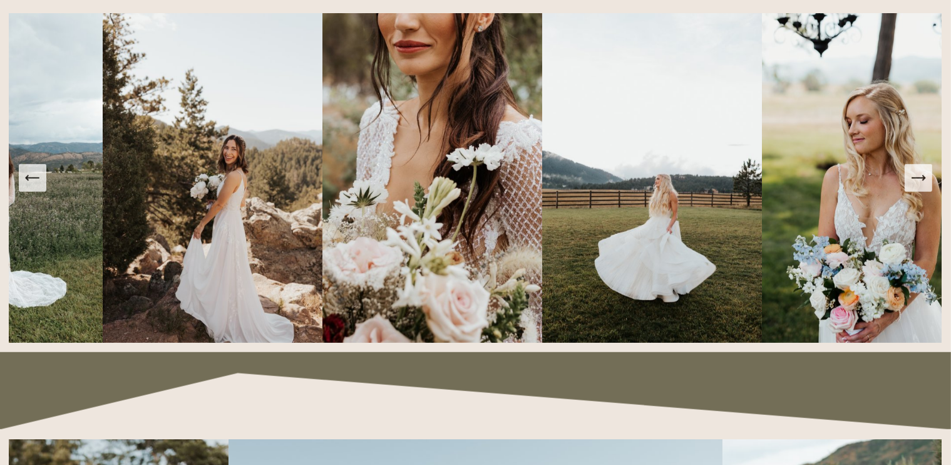
click at [912, 187] on icon "Next Slide" at bounding box center [919, 178] width 18 height 18
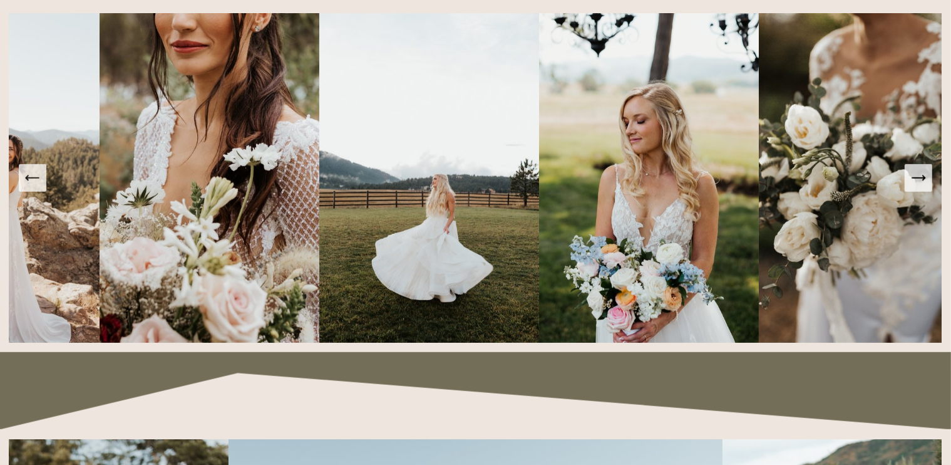
click at [912, 187] on icon "Next Slide" at bounding box center [919, 178] width 18 height 18
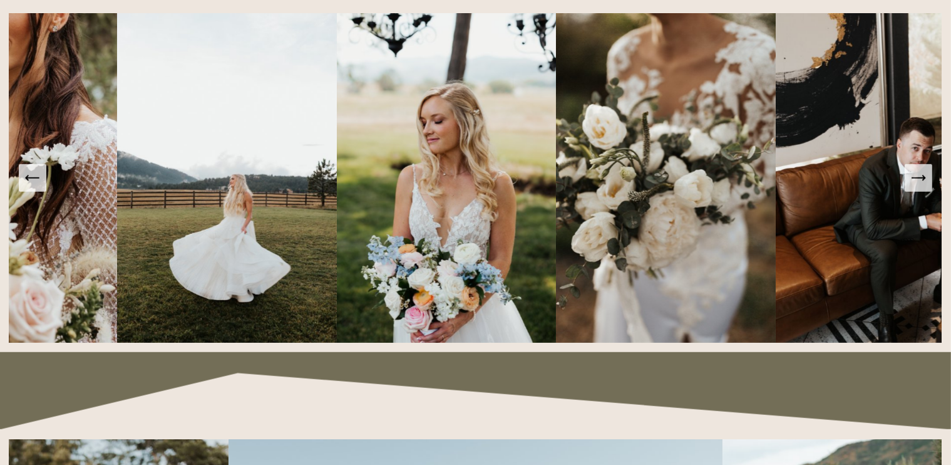
click at [912, 187] on icon "Next Slide" at bounding box center [919, 178] width 18 height 18
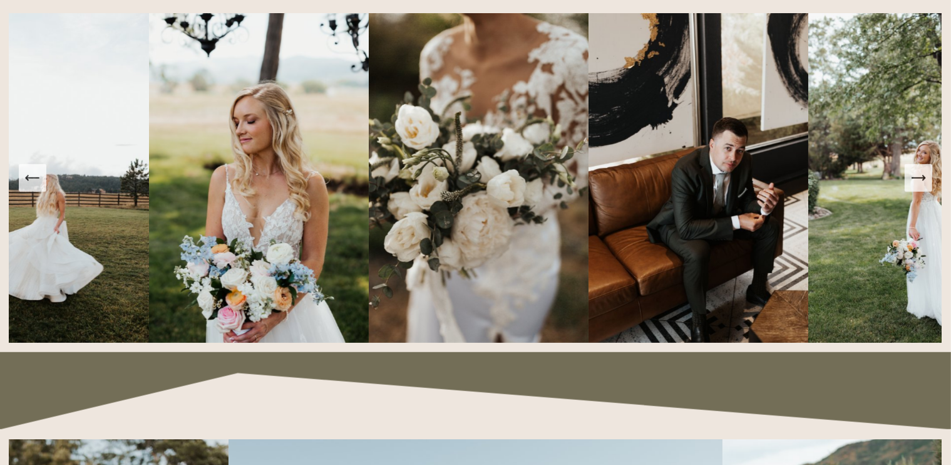
click at [912, 187] on icon "Next Slide" at bounding box center [919, 178] width 18 height 18
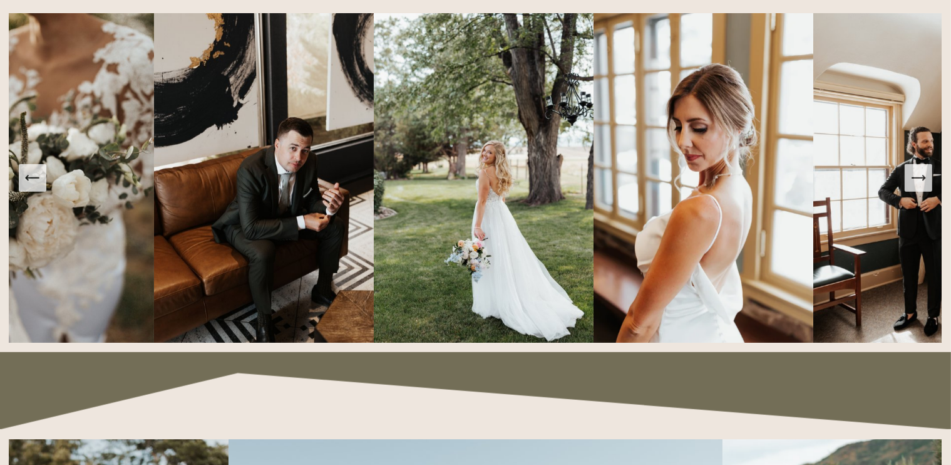
click at [912, 187] on icon "Next Slide" at bounding box center [919, 178] width 18 height 18
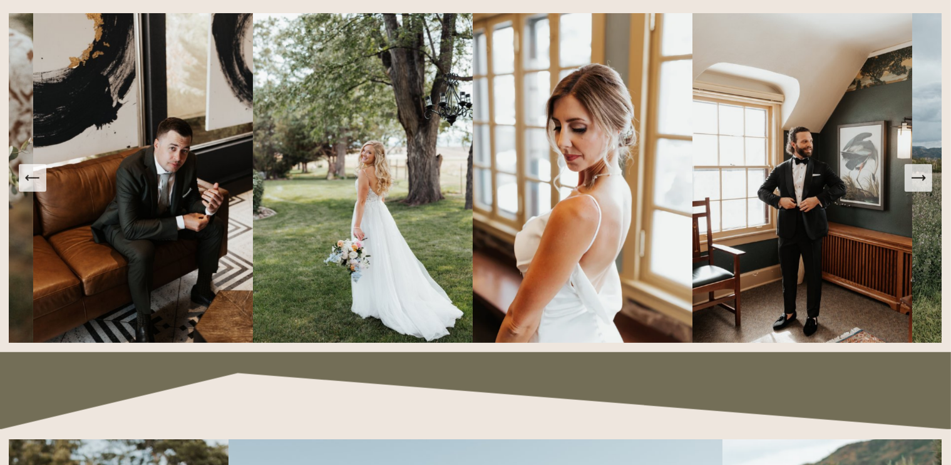
click at [912, 187] on icon "Next Slide" at bounding box center [919, 178] width 18 height 18
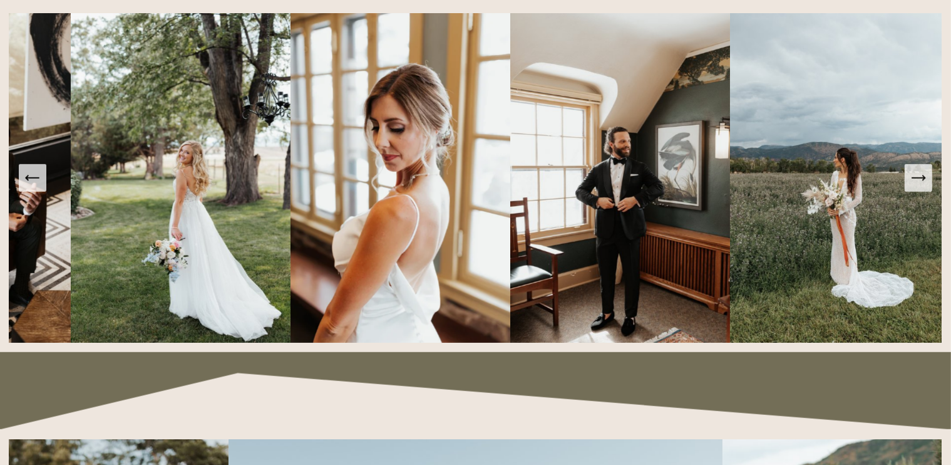
click at [912, 187] on icon "Next Slide" at bounding box center [919, 178] width 18 height 18
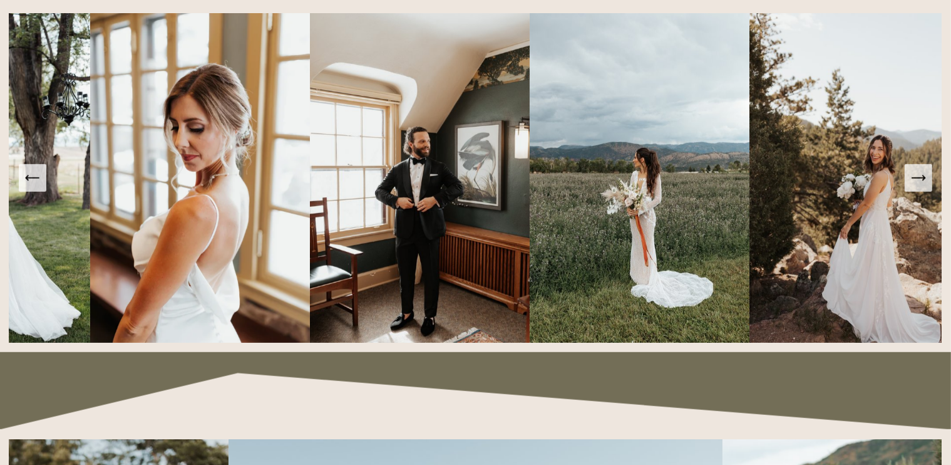
click at [912, 187] on icon "Next Slide" at bounding box center [919, 178] width 18 height 18
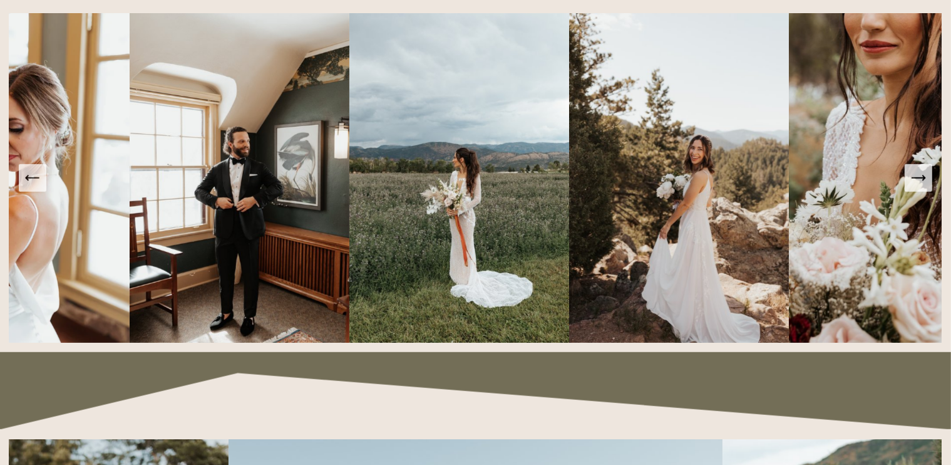
click at [912, 187] on icon "Next Slide" at bounding box center [919, 178] width 18 height 18
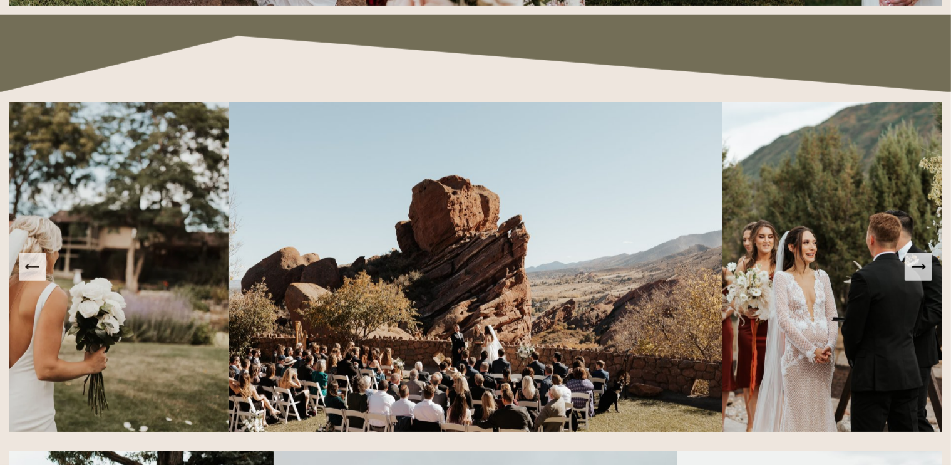
scroll to position [1440, 0]
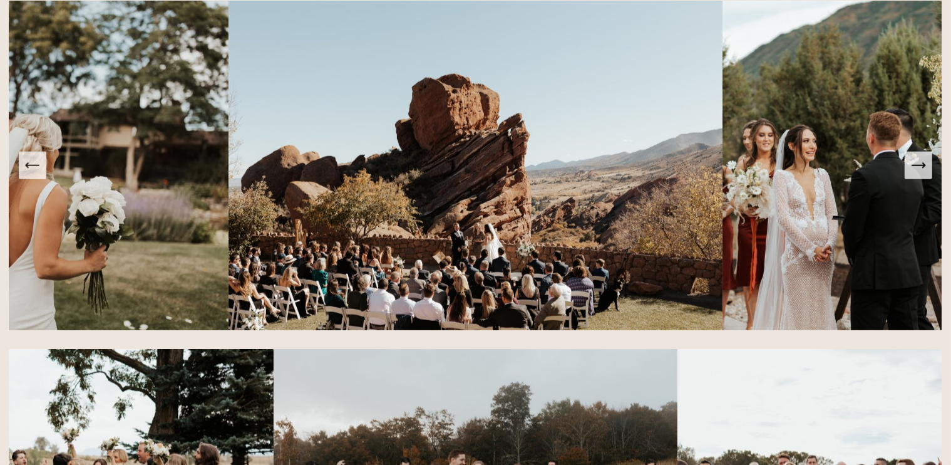
click at [929, 177] on button "Next Slide" at bounding box center [919, 166] width 28 height 28
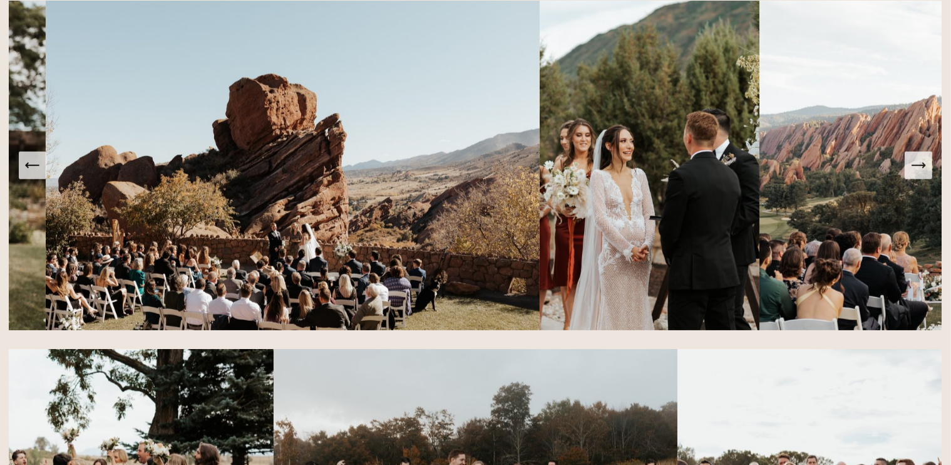
click at [929, 177] on button "Next Slide" at bounding box center [919, 166] width 28 height 28
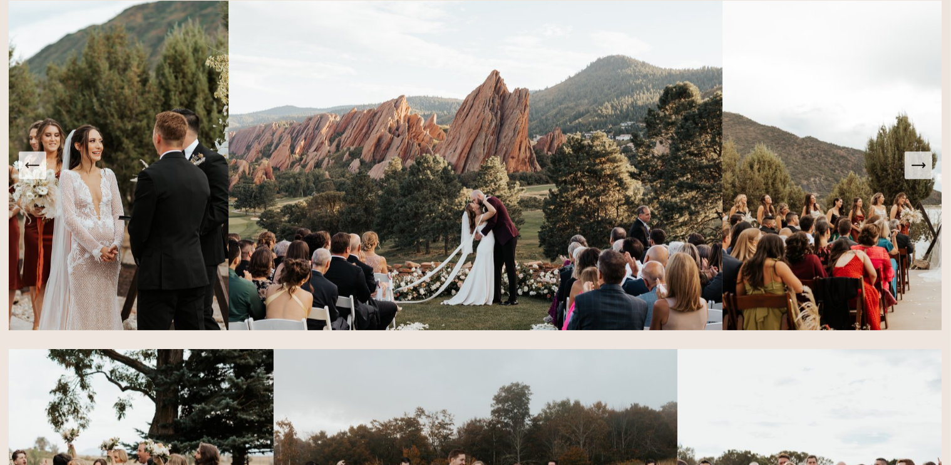
click at [929, 177] on button "Next Slide" at bounding box center [919, 166] width 28 height 28
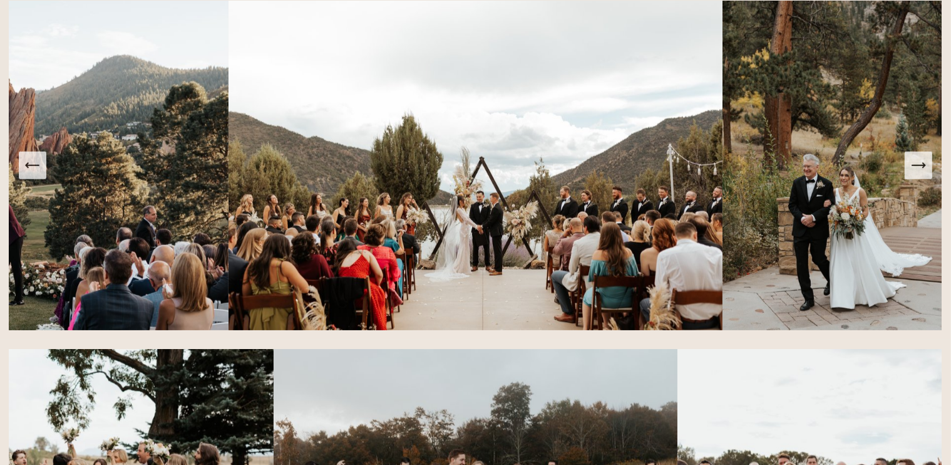
click at [929, 177] on button "Next Slide" at bounding box center [919, 166] width 28 height 28
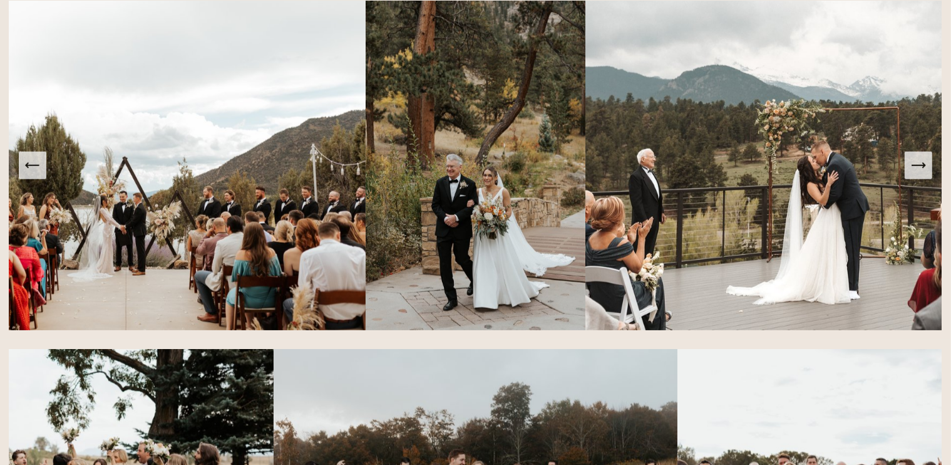
click at [929, 177] on button "Next Slide" at bounding box center [919, 166] width 28 height 28
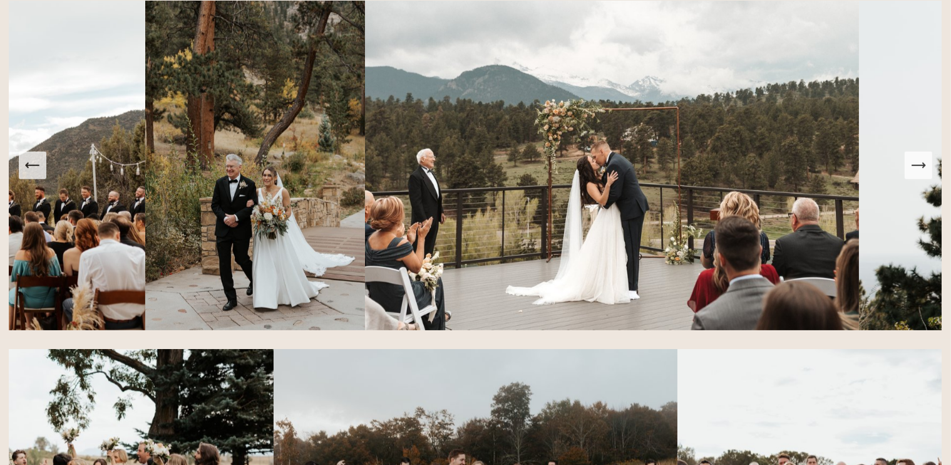
click at [929, 177] on button "Next Slide" at bounding box center [919, 166] width 28 height 28
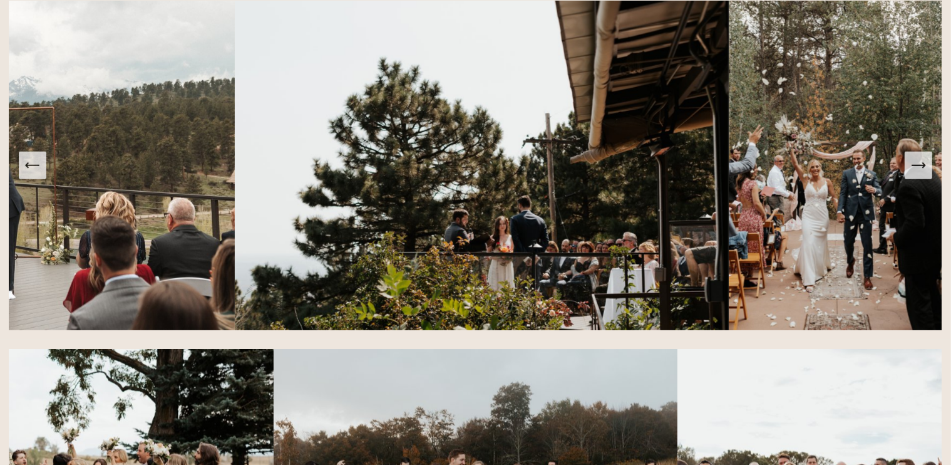
click at [929, 177] on button "Next Slide" at bounding box center [919, 166] width 28 height 28
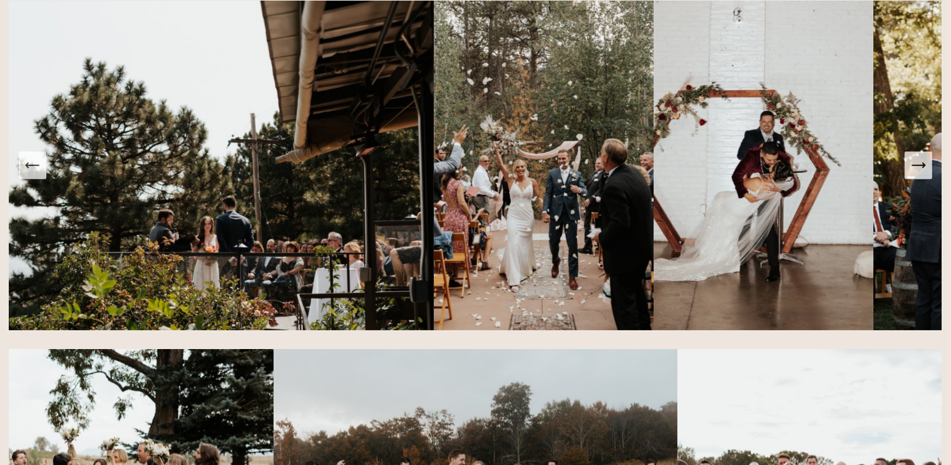
click at [929, 177] on button "Next Slide" at bounding box center [919, 166] width 28 height 28
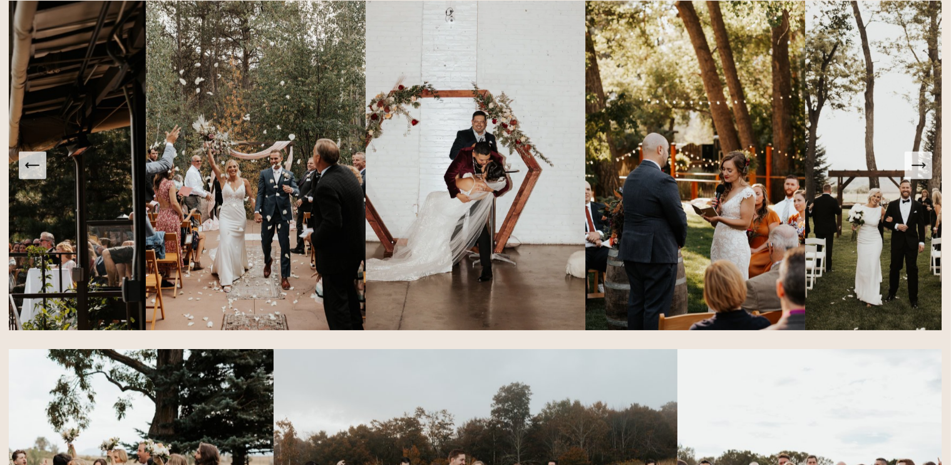
scroll to position [1691, 0]
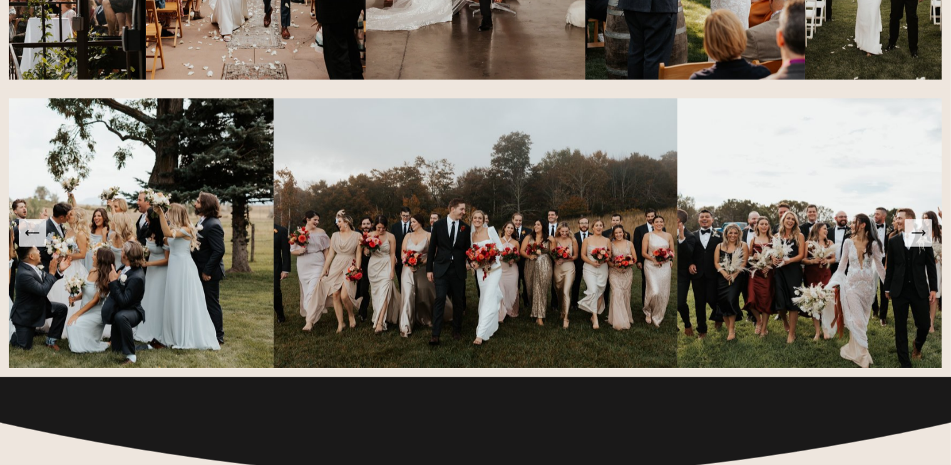
click at [915, 239] on icon "Next Slide" at bounding box center [919, 233] width 18 height 18
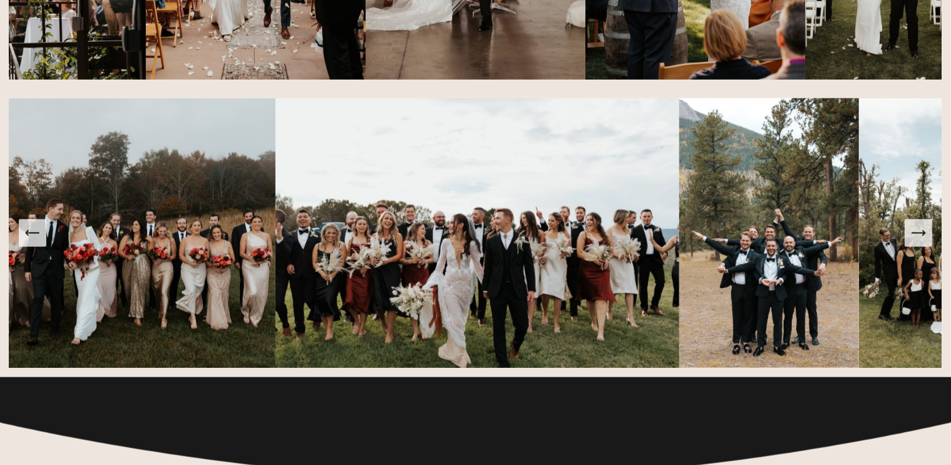
click at [915, 240] on icon "Next Slide" at bounding box center [919, 233] width 18 height 18
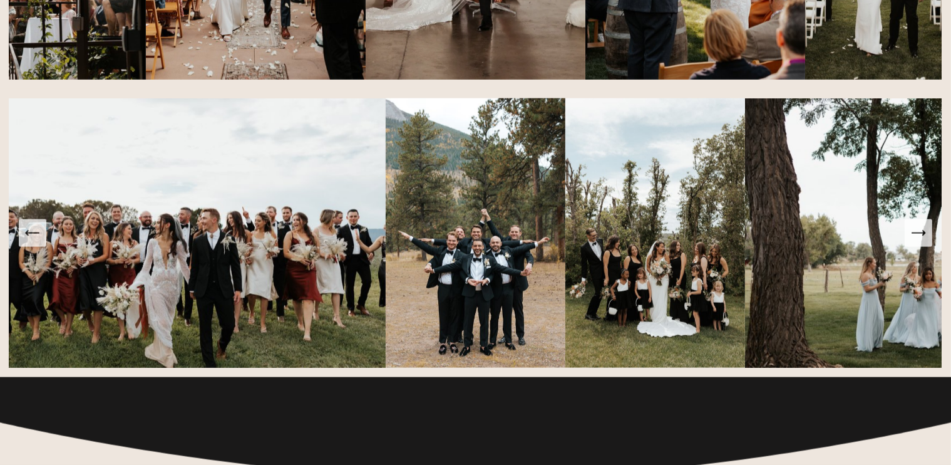
click at [915, 240] on icon "Next Slide" at bounding box center [919, 233] width 18 height 18
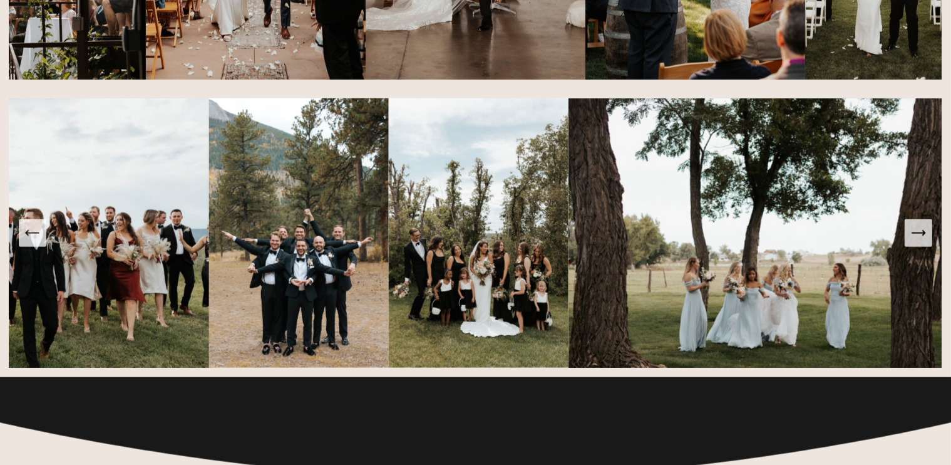
click at [915, 240] on icon "Next Slide" at bounding box center [919, 233] width 18 height 18
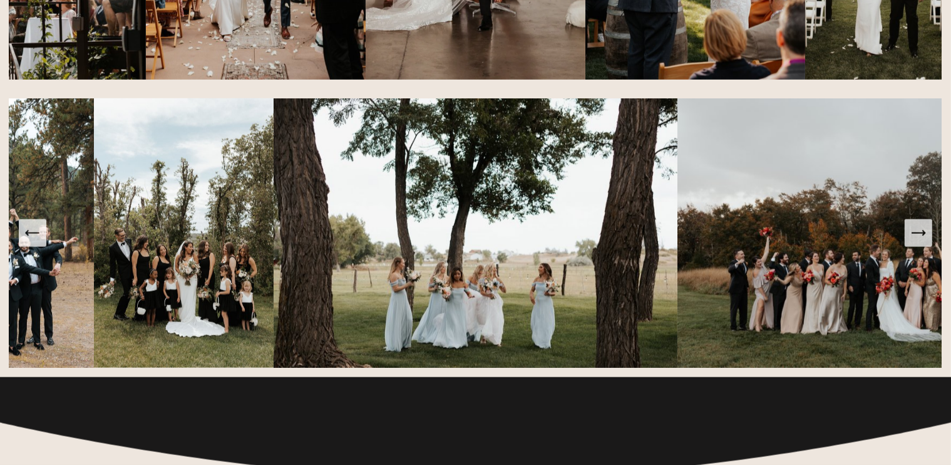
click at [915, 240] on icon "Next Slide" at bounding box center [919, 233] width 18 height 18
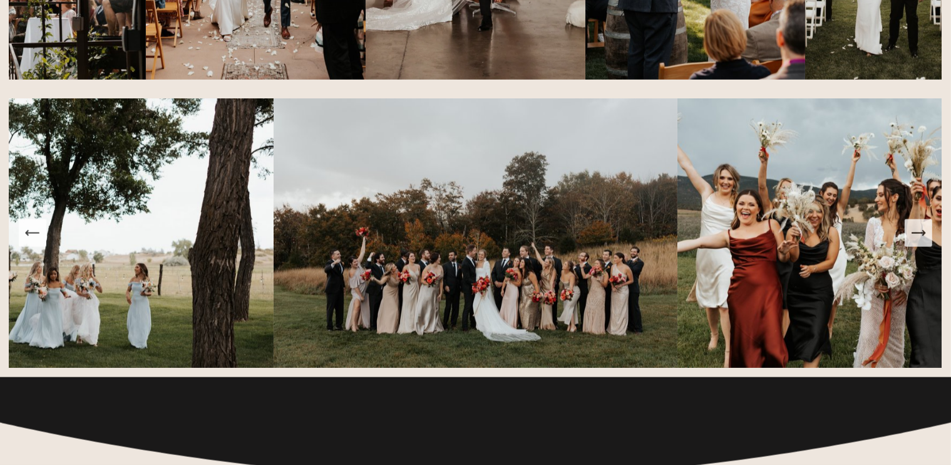
click at [915, 240] on icon "Next Slide" at bounding box center [919, 233] width 18 height 18
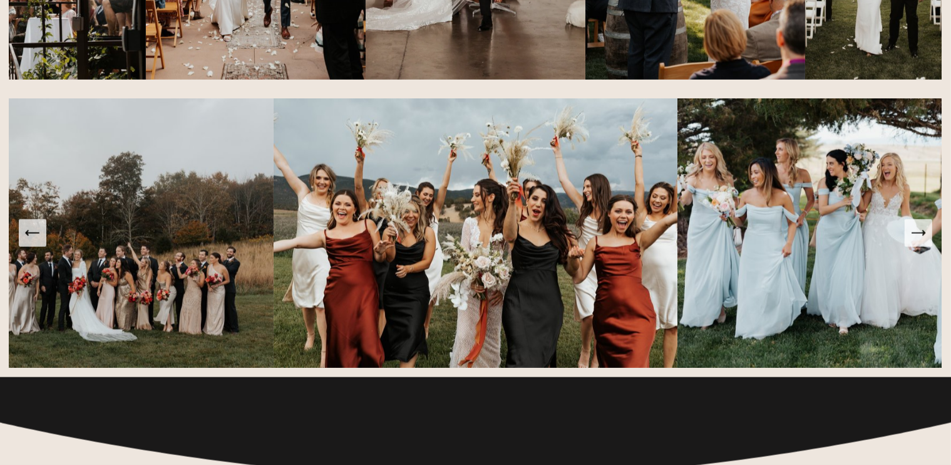
click at [915, 240] on icon "Next Slide" at bounding box center [919, 233] width 18 height 18
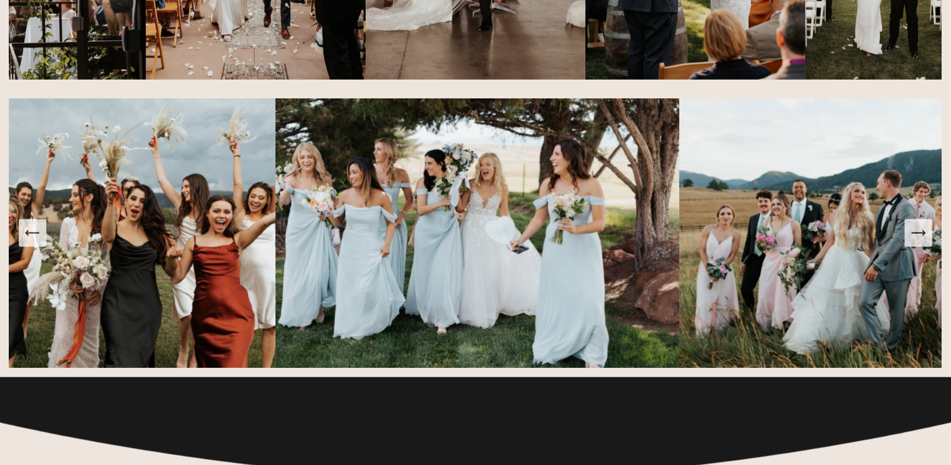
click at [915, 240] on icon "Next Slide" at bounding box center [919, 233] width 18 height 18
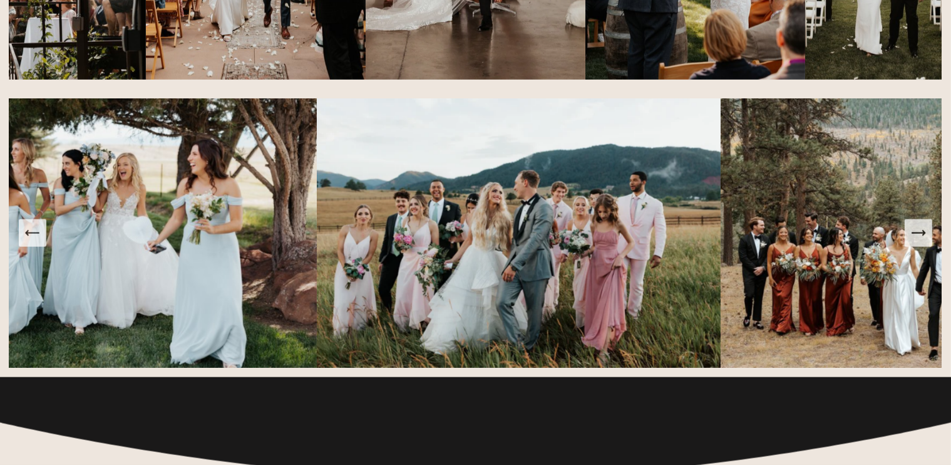
click at [915, 240] on icon "Next Slide" at bounding box center [919, 233] width 18 height 18
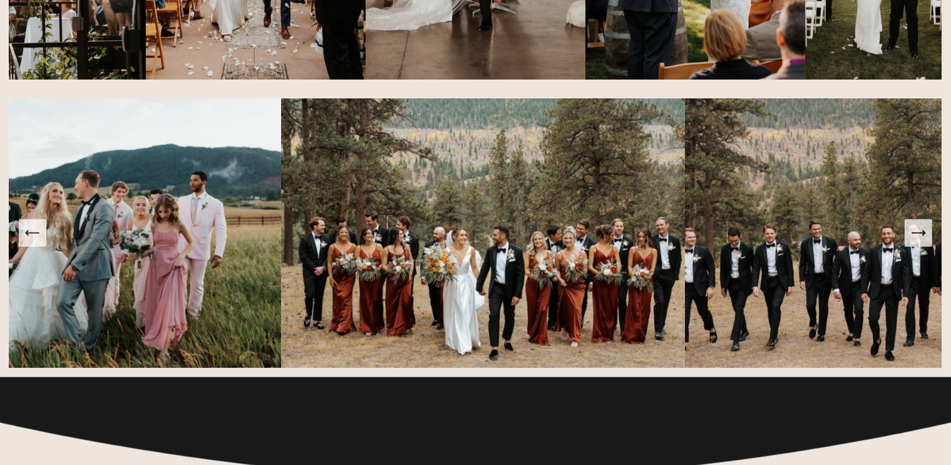
click at [915, 240] on icon "Next Slide" at bounding box center [919, 233] width 18 height 18
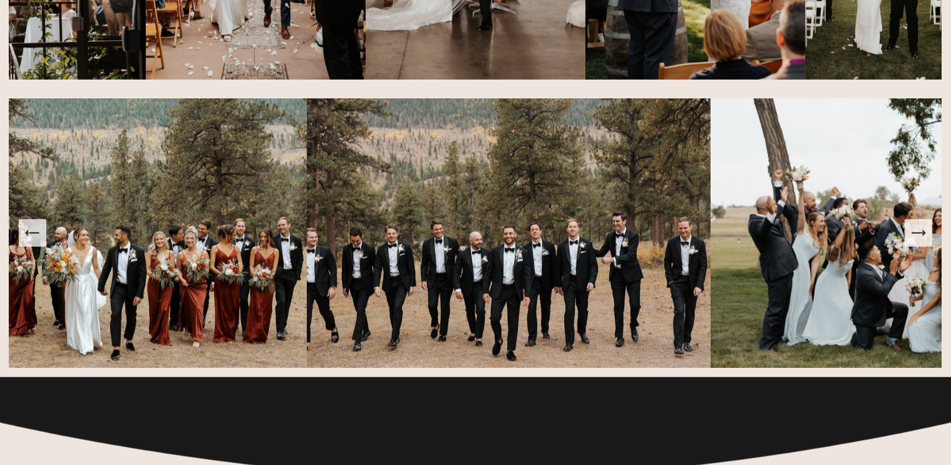
click at [915, 240] on icon "Next Slide" at bounding box center [919, 233] width 18 height 18
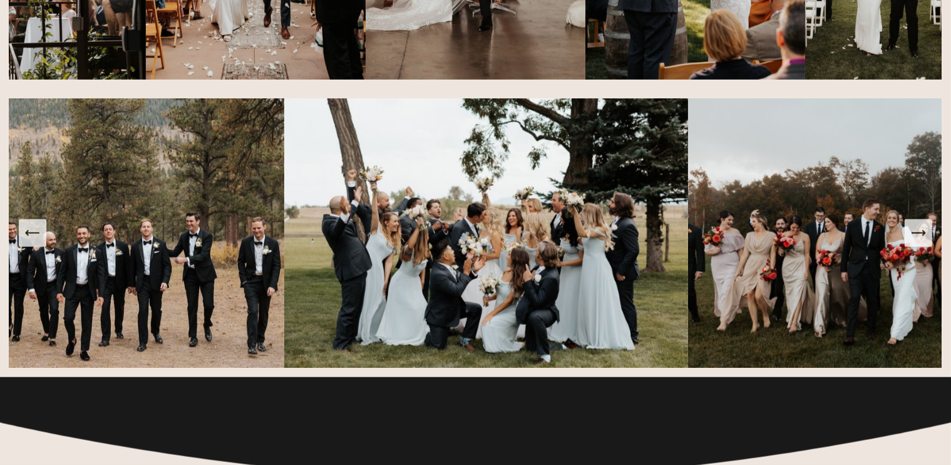
click at [915, 240] on icon "Next Slide" at bounding box center [919, 233] width 18 height 18
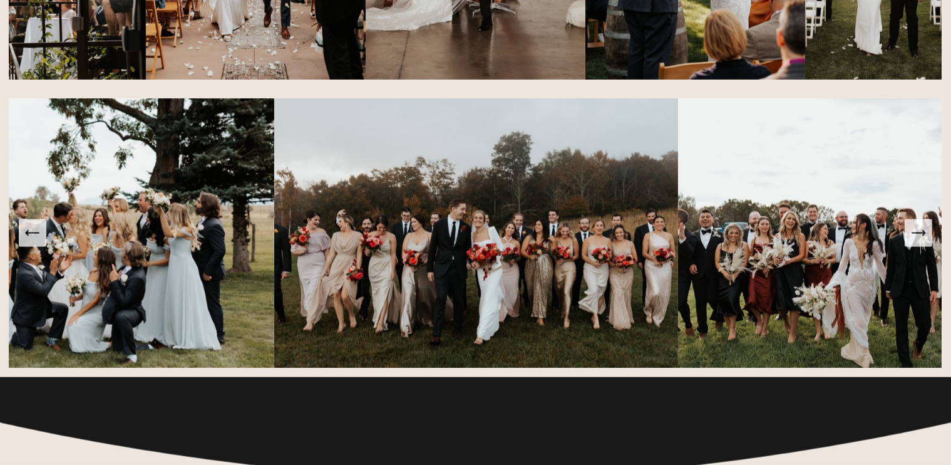
click at [915, 240] on icon "Next Slide" at bounding box center [919, 233] width 18 height 18
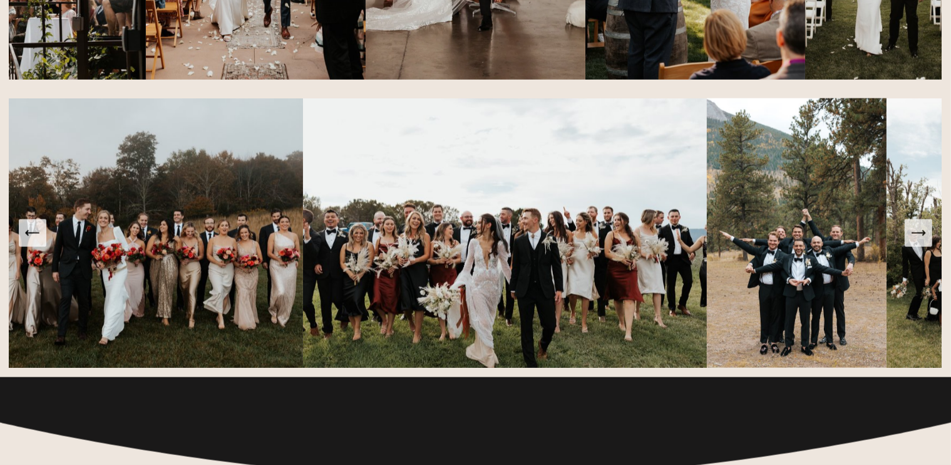
click at [915, 240] on icon "Next Slide" at bounding box center [919, 233] width 18 height 18
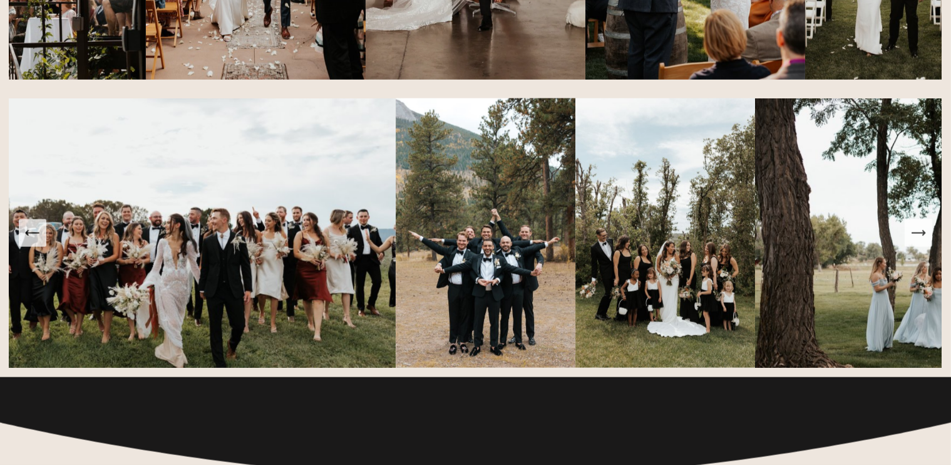
click at [915, 240] on icon "Next Slide" at bounding box center [919, 233] width 18 height 18
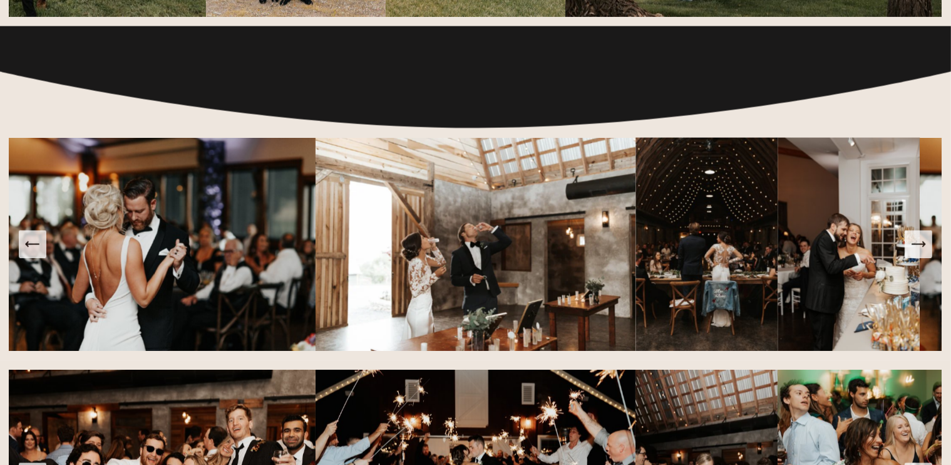
scroll to position [2129, 0]
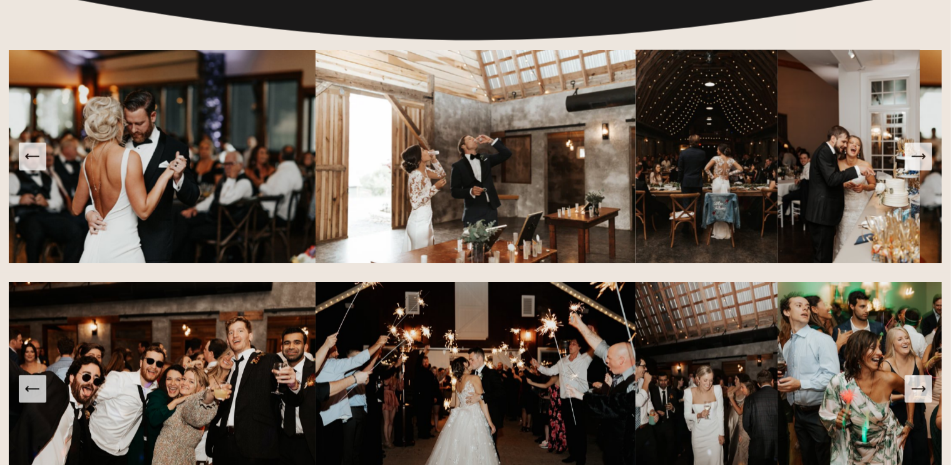
click at [921, 165] on icon "Next Slide" at bounding box center [919, 157] width 18 height 18
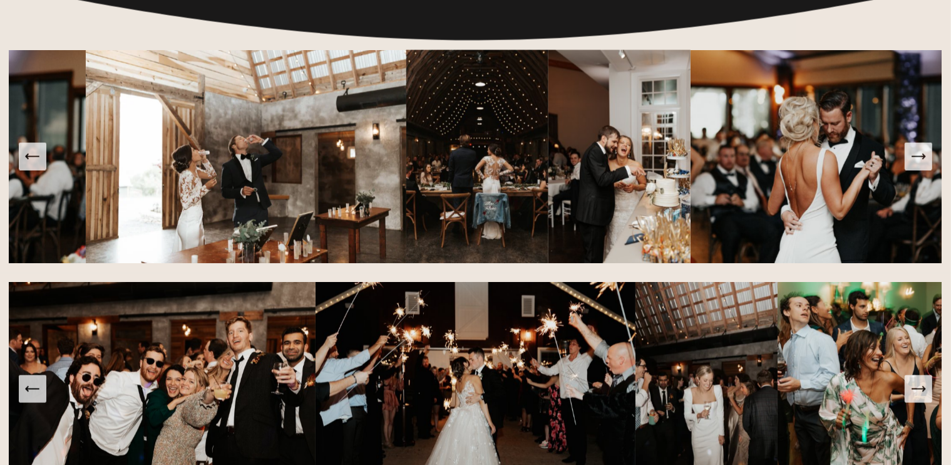
click at [921, 165] on icon "Next Slide" at bounding box center [919, 157] width 18 height 18
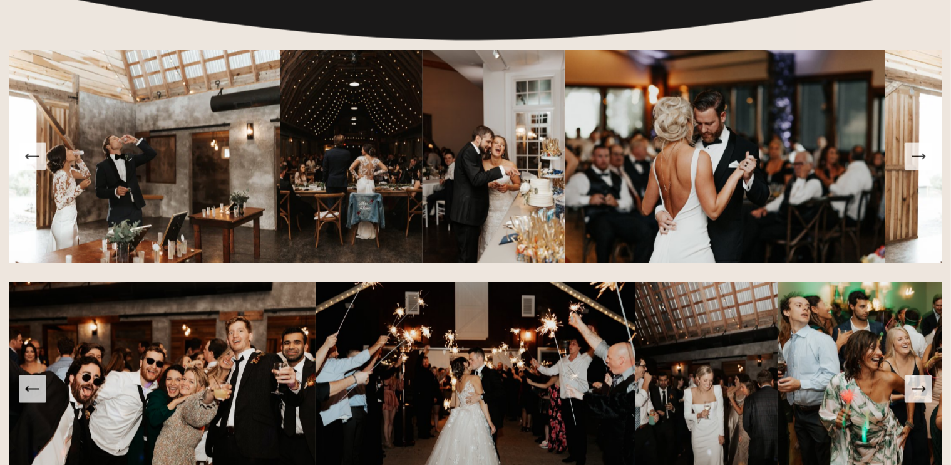
click at [921, 165] on icon "Next Slide" at bounding box center [919, 157] width 18 height 18
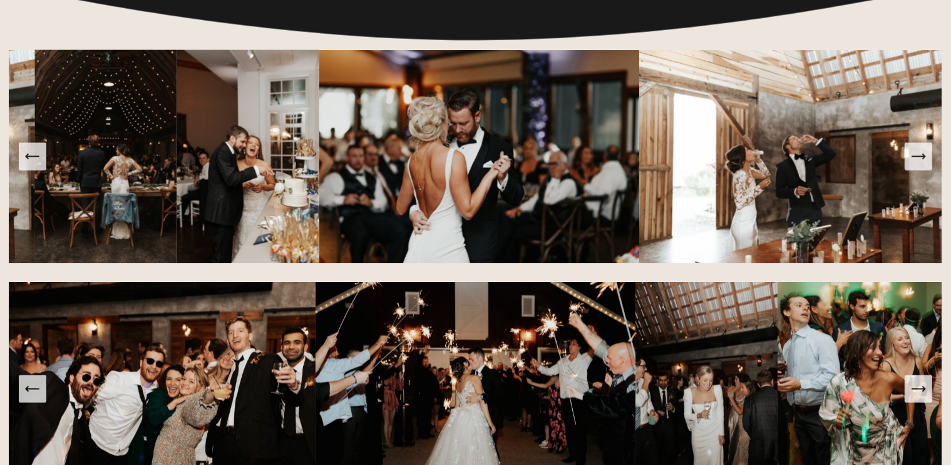
click at [921, 165] on icon "Next Slide" at bounding box center [919, 157] width 18 height 18
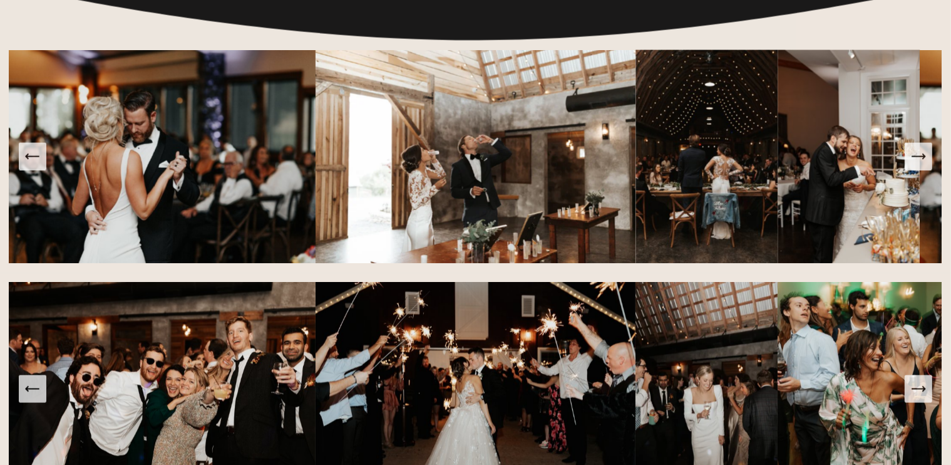
click at [921, 165] on icon "Next Slide" at bounding box center [919, 157] width 18 height 18
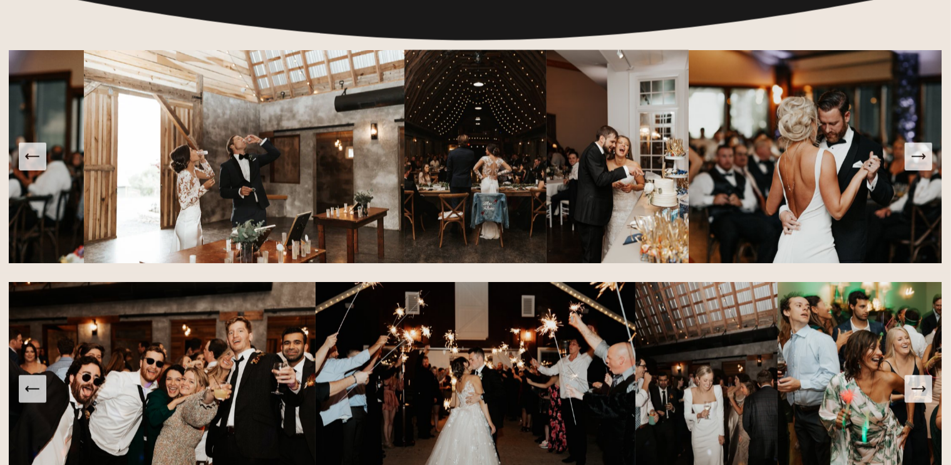
click at [921, 165] on icon "Next Slide" at bounding box center [919, 157] width 18 height 18
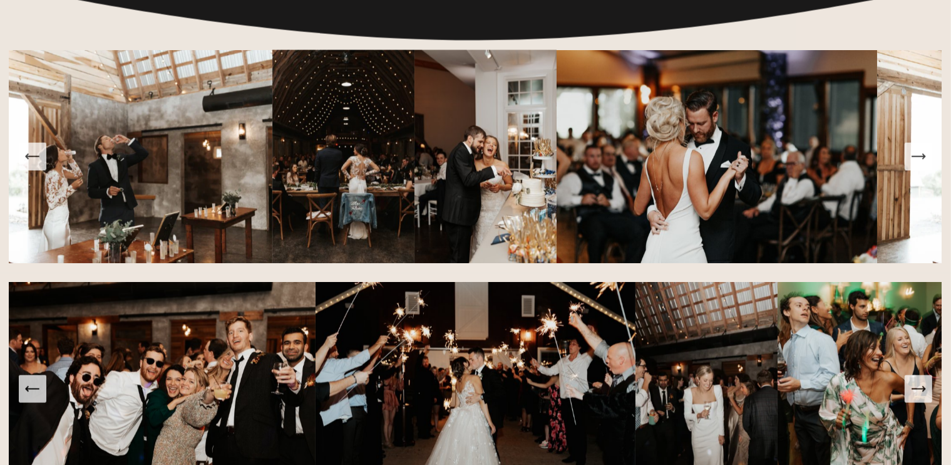
click at [921, 165] on icon "Next Slide" at bounding box center [919, 157] width 18 height 18
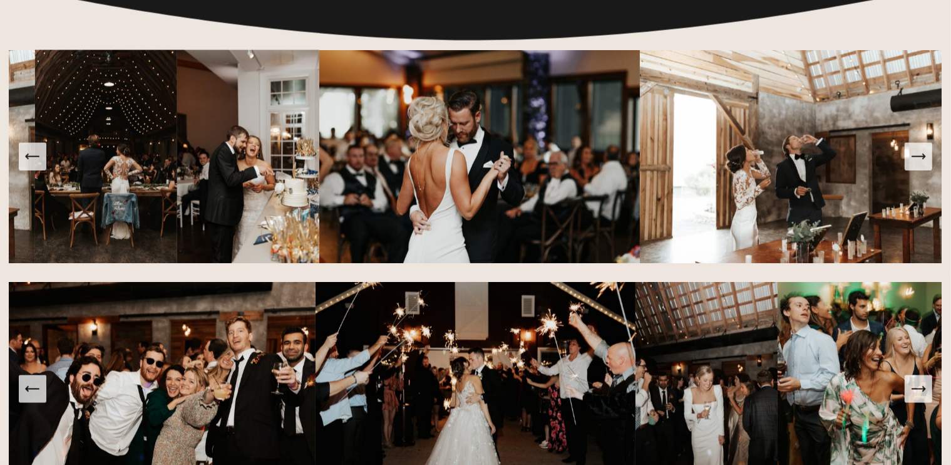
click at [921, 165] on icon "Next Slide" at bounding box center [919, 157] width 18 height 18
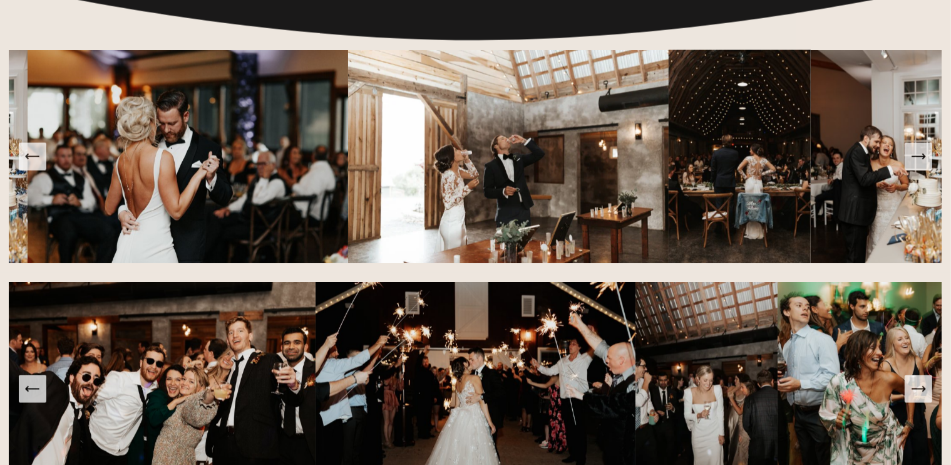
click at [921, 165] on icon "Next Slide" at bounding box center [919, 157] width 18 height 18
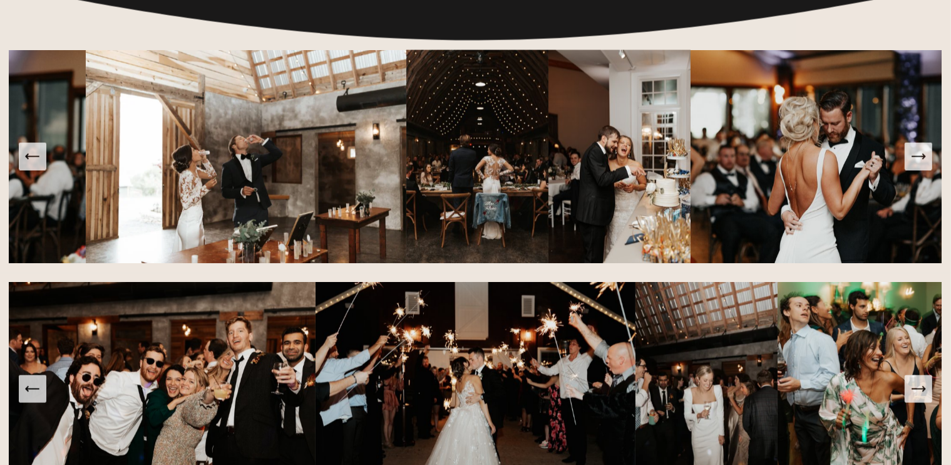
click at [920, 170] on button "Next Slide" at bounding box center [919, 157] width 28 height 28
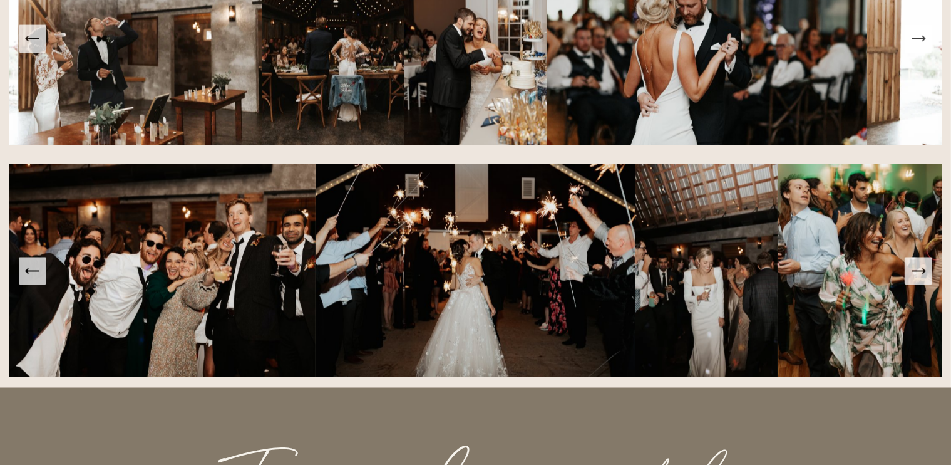
scroll to position [2379, 0]
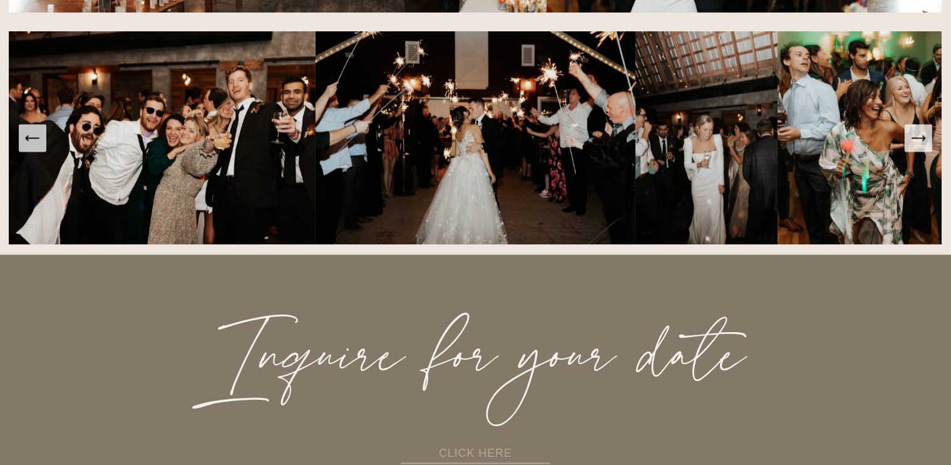
click at [924, 138] on icon "Next Slide" at bounding box center [918, 138] width 13 height 0
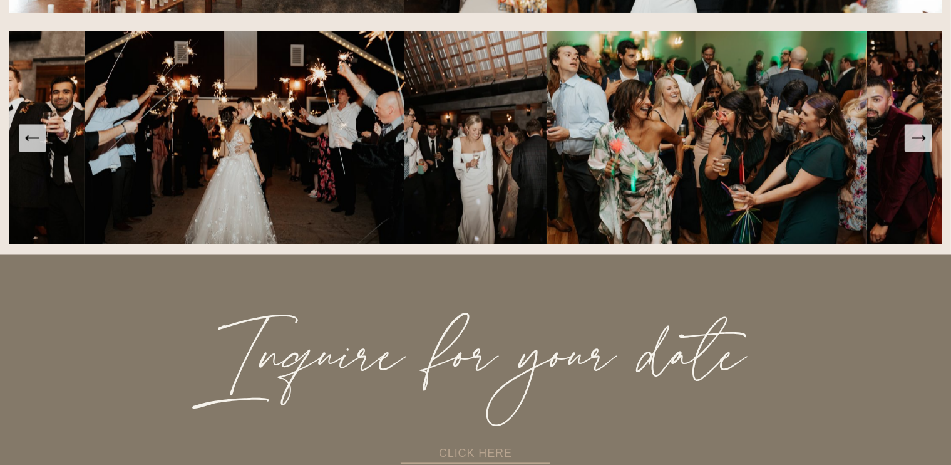
click at [924, 138] on icon "Next Slide" at bounding box center [918, 138] width 13 height 0
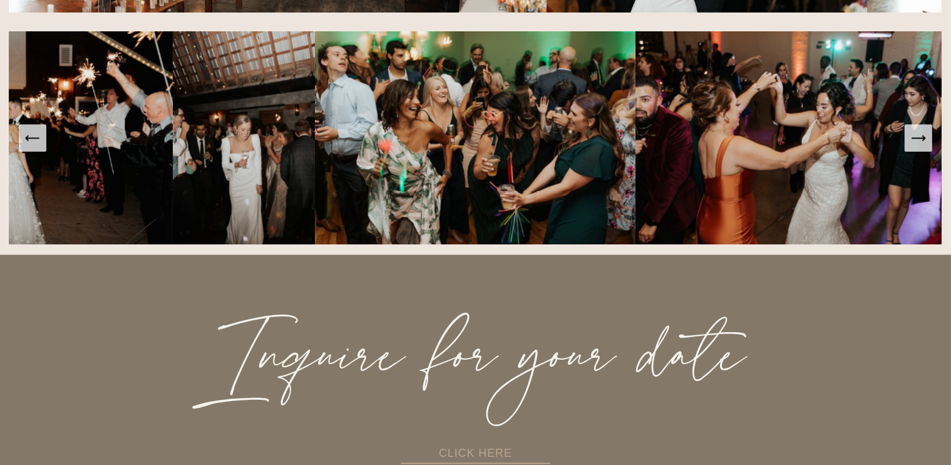
click at [924, 138] on icon "Next Slide" at bounding box center [918, 138] width 13 height 0
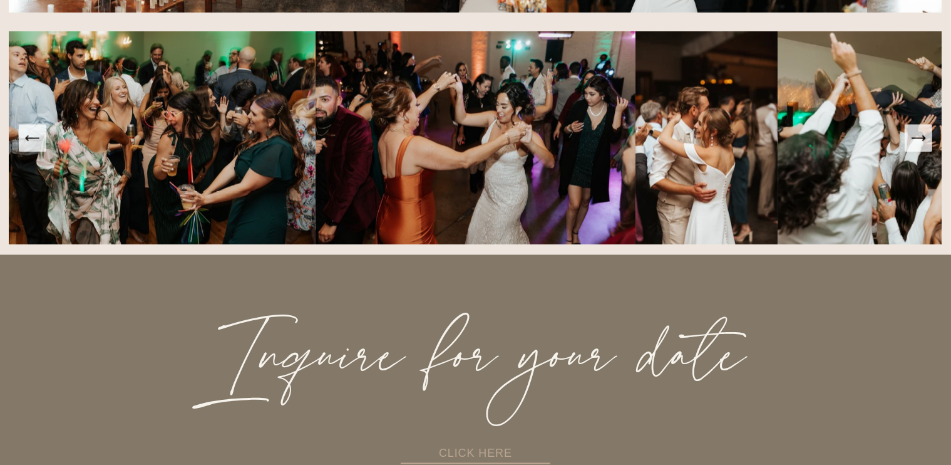
click at [924, 138] on icon "Next Slide" at bounding box center [918, 138] width 13 height 0
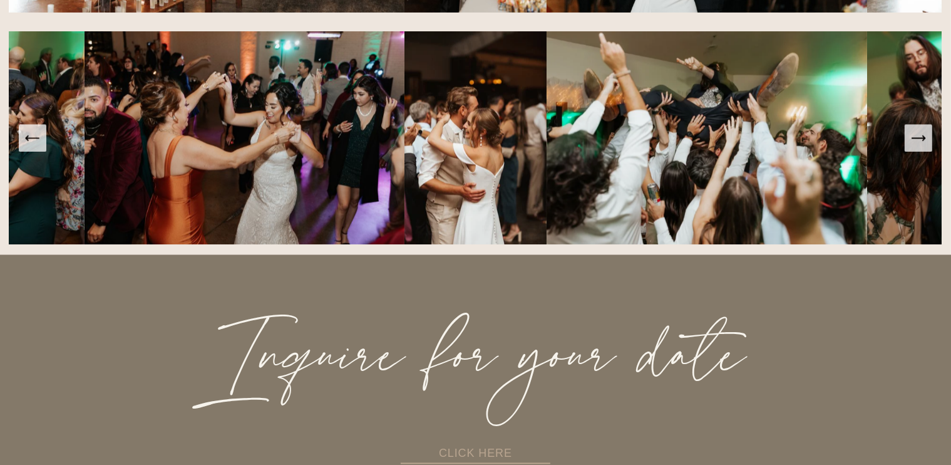
click at [924, 138] on icon "Next Slide" at bounding box center [918, 138] width 13 height 0
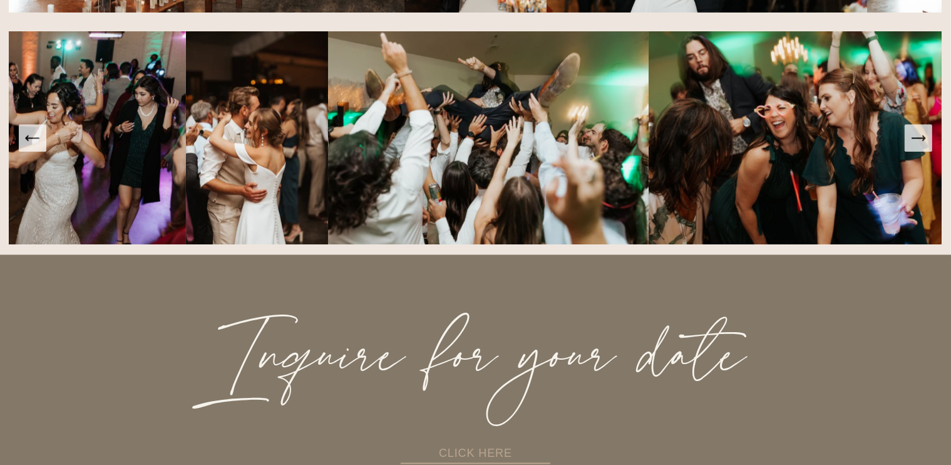
click at [924, 138] on icon "Next Slide" at bounding box center [918, 138] width 13 height 0
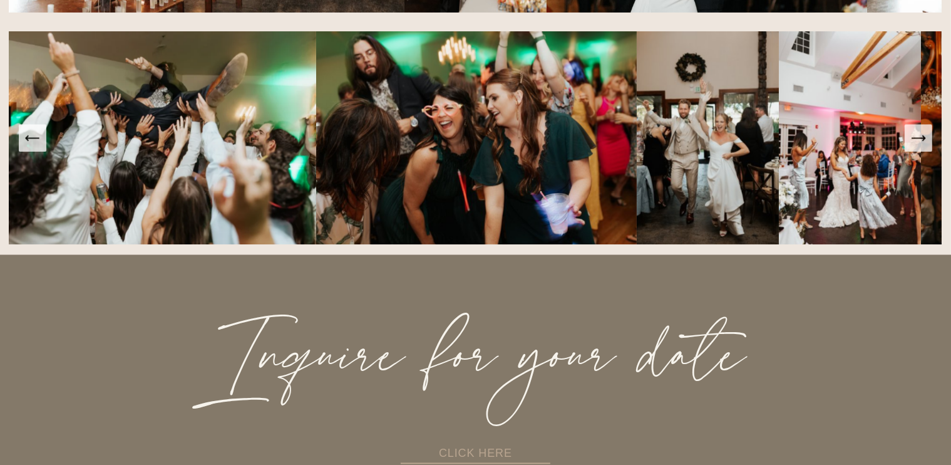
click at [924, 138] on icon "Next Slide" at bounding box center [918, 138] width 13 height 0
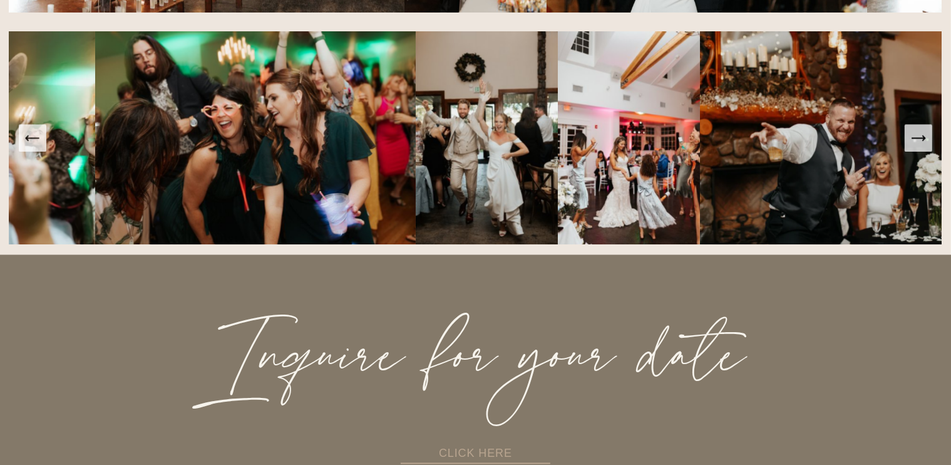
click at [924, 138] on icon "Next Slide" at bounding box center [918, 138] width 13 height 0
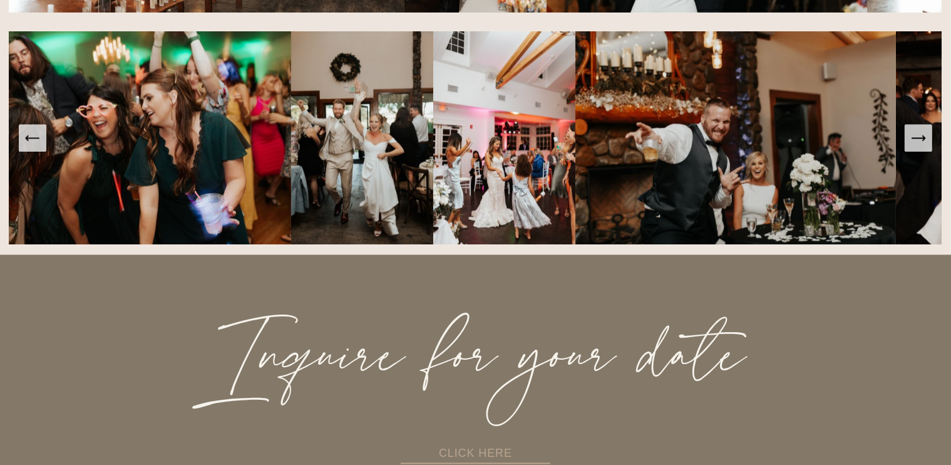
click at [924, 138] on icon "Next Slide" at bounding box center [918, 138] width 13 height 0
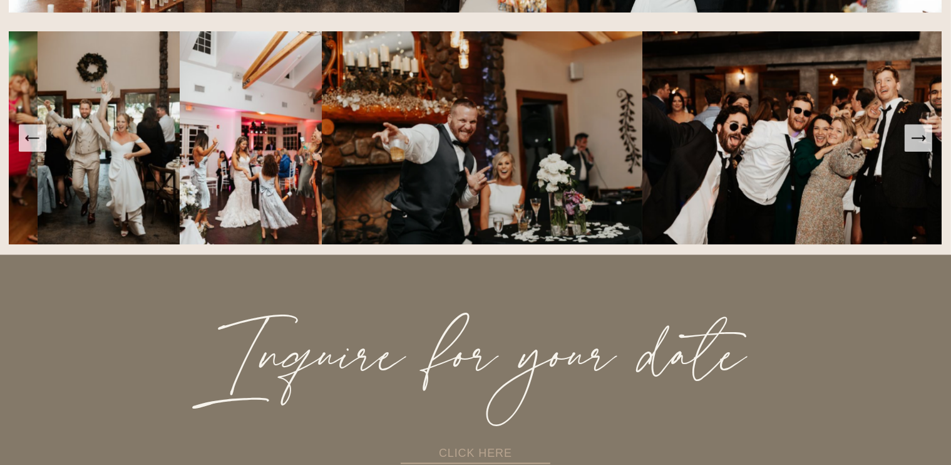
click at [924, 138] on icon "Next Slide" at bounding box center [918, 138] width 13 height 0
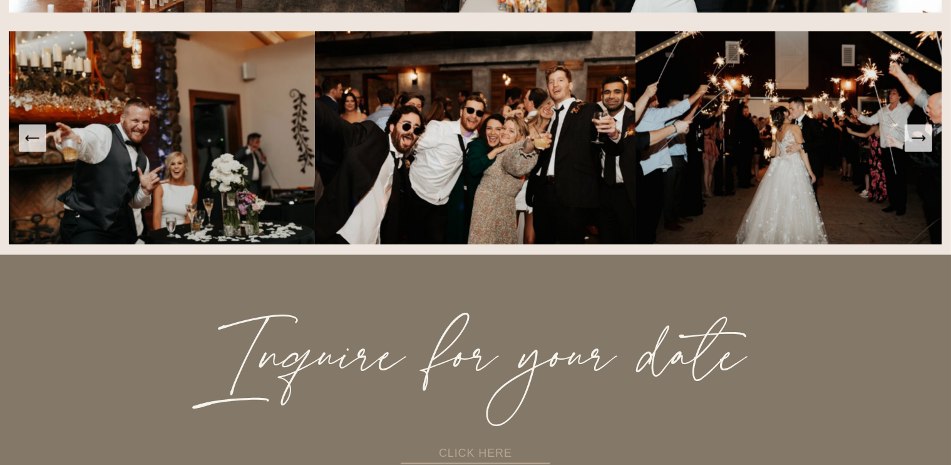
click at [924, 138] on icon "Next Slide" at bounding box center [918, 138] width 13 height 0
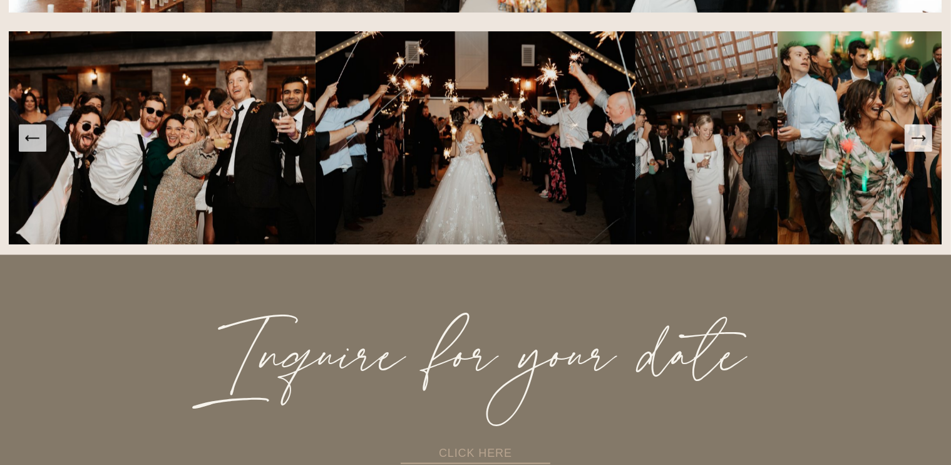
click at [924, 138] on icon "Next Slide" at bounding box center [918, 138] width 13 height 0
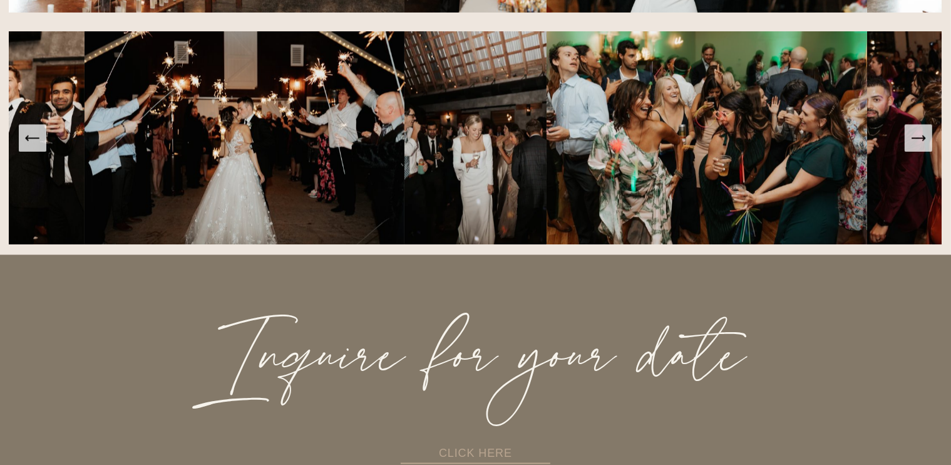
click at [924, 138] on icon "Next Slide" at bounding box center [918, 138] width 13 height 0
